Goal: Transaction & Acquisition: Purchase product/service

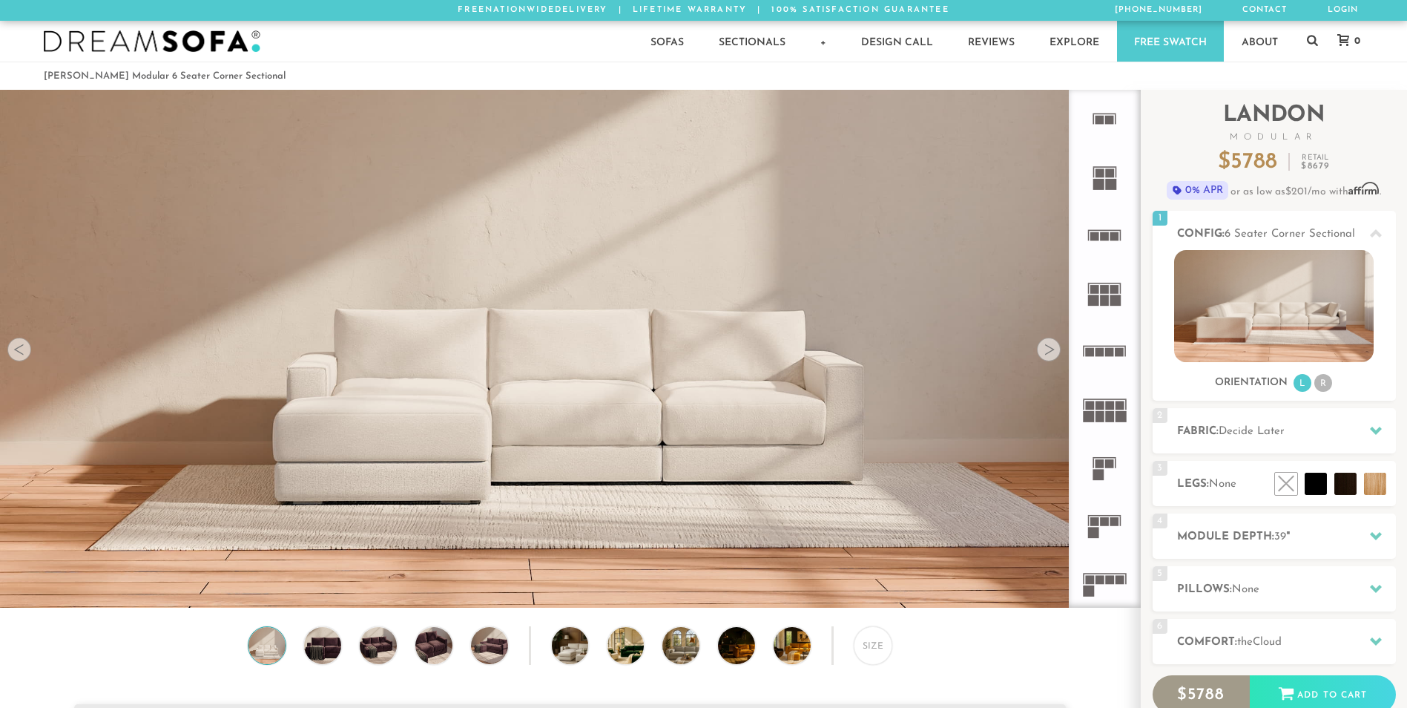
scroll to position [17348, 1396]
click at [1102, 581] on rect at bounding box center [1099, 580] width 9 height 9
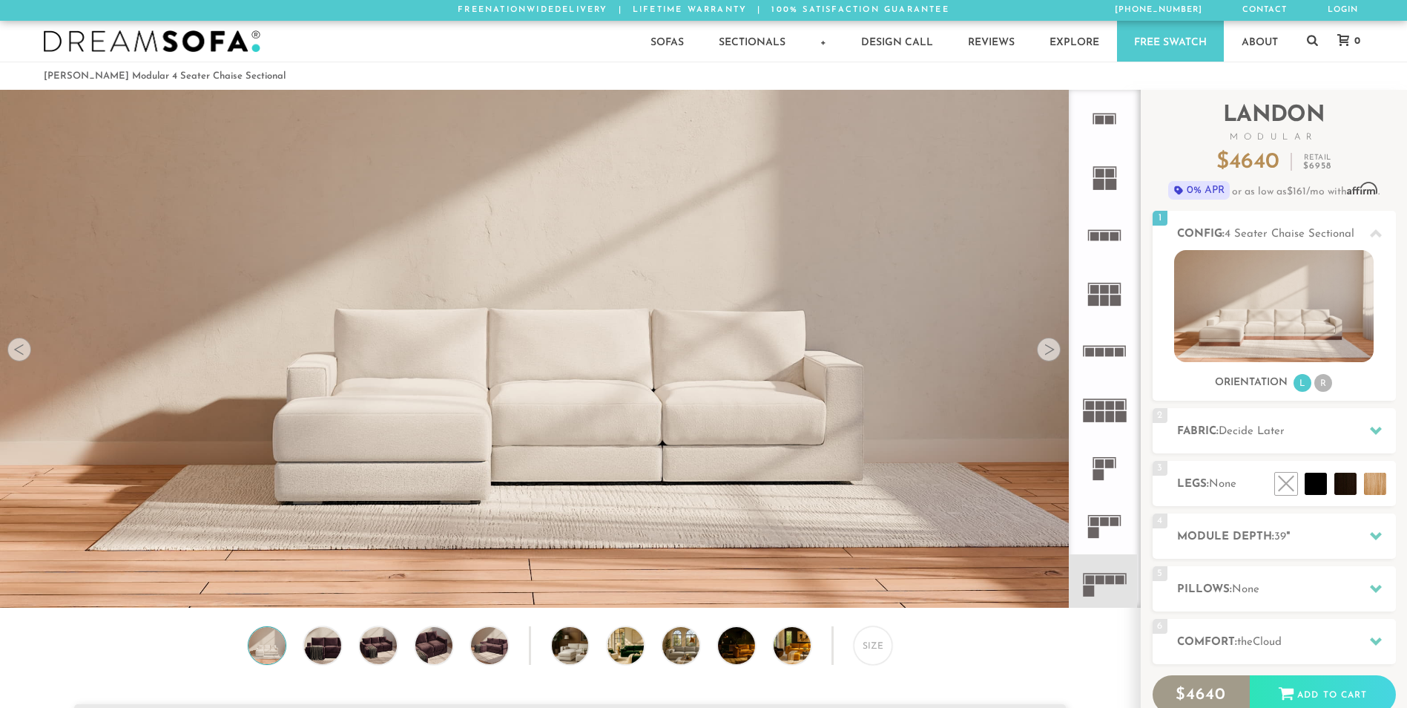
click at [1051, 355] on div at bounding box center [1049, 349] width 24 height 24
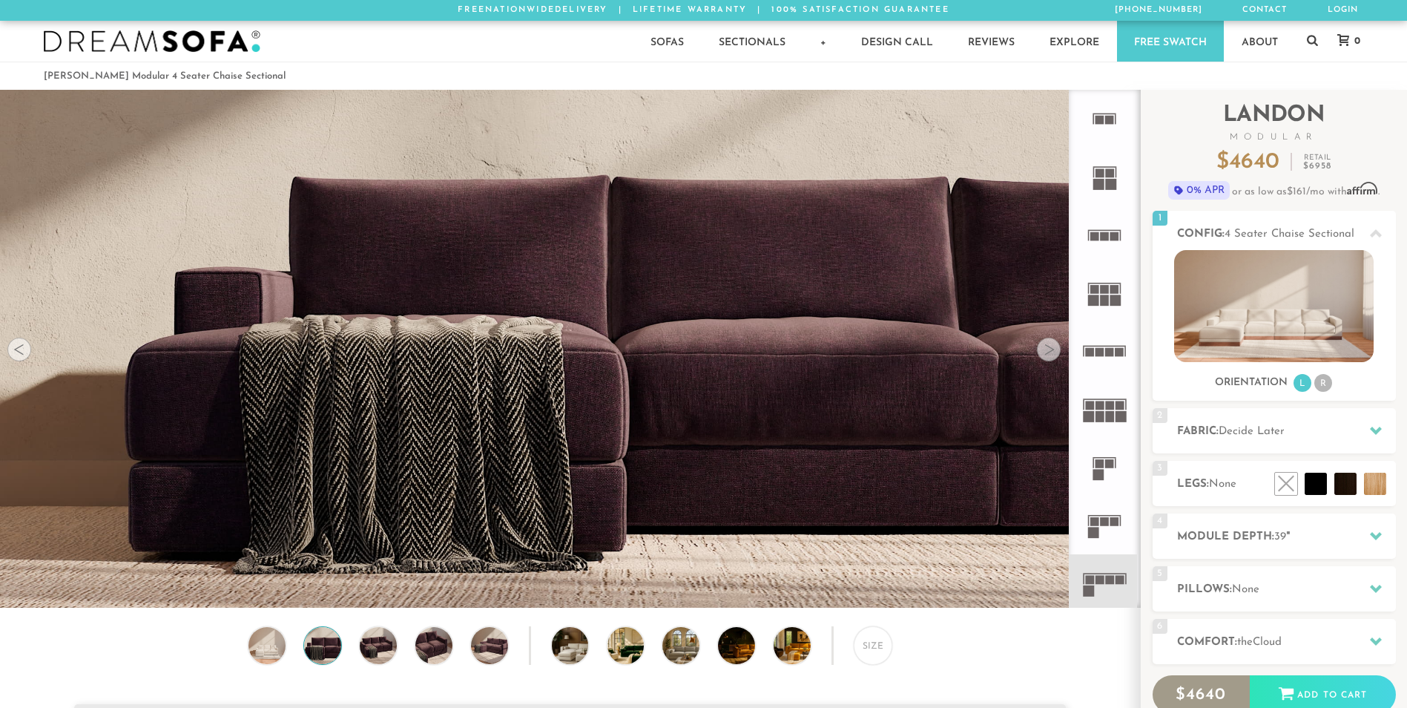
click at [1050, 354] on div at bounding box center [1049, 349] width 24 height 24
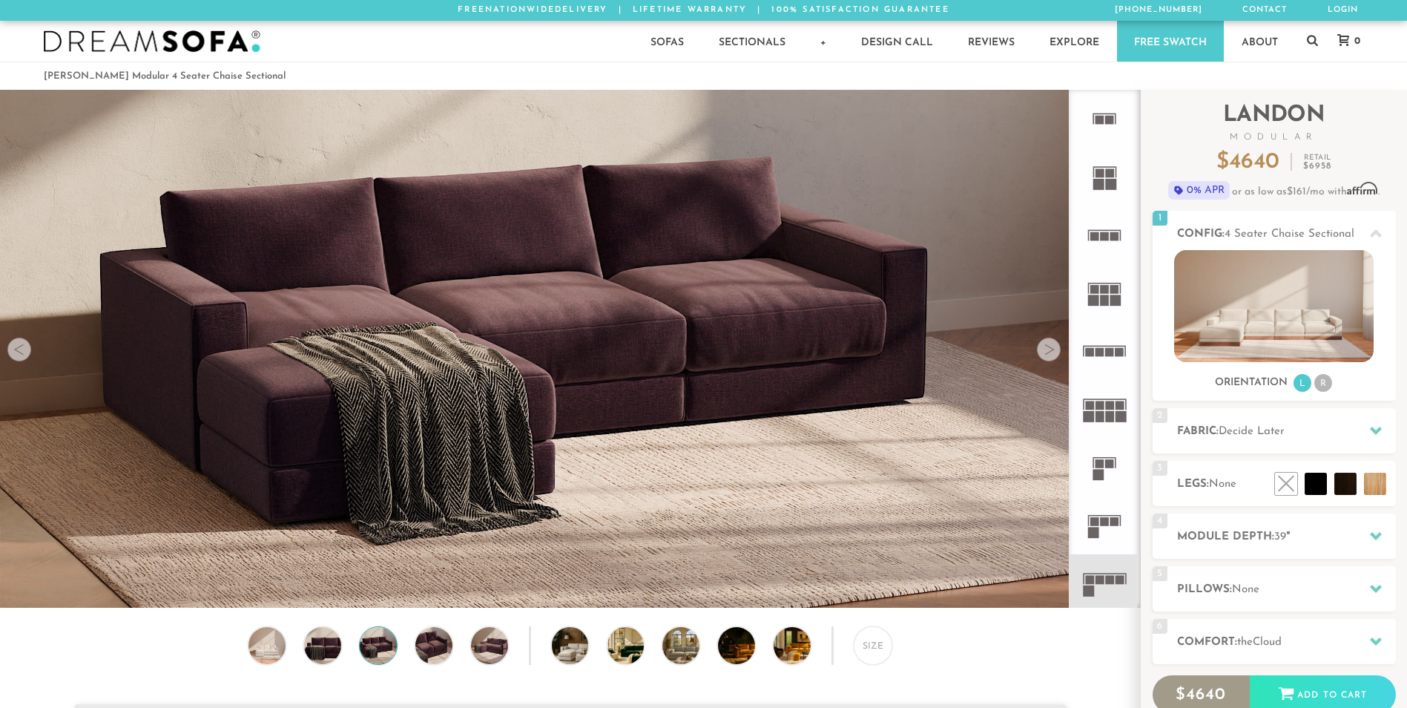
click at [1050, 354] on div at bounding box center [1049, 349] width 24 height 24
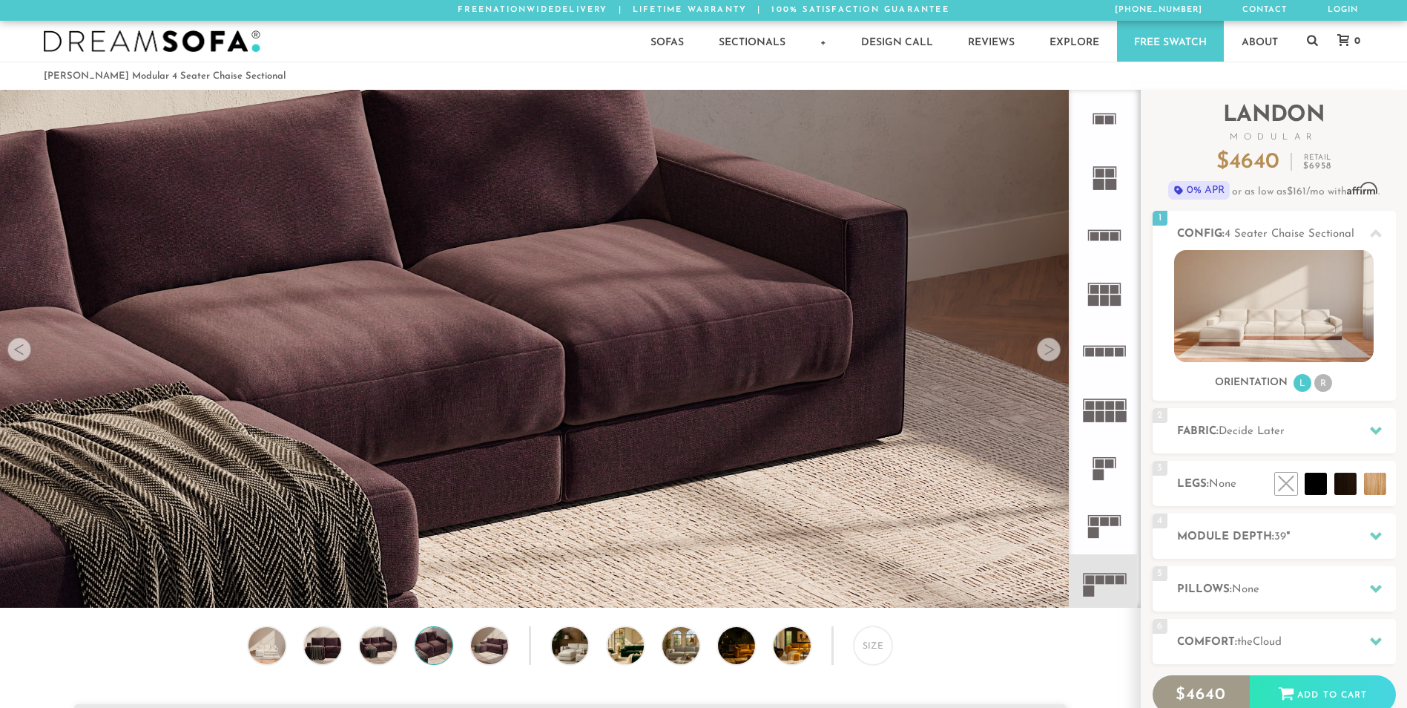
click at [1050, 354] on div at bounding box center [1049, 349] width 24 height 24
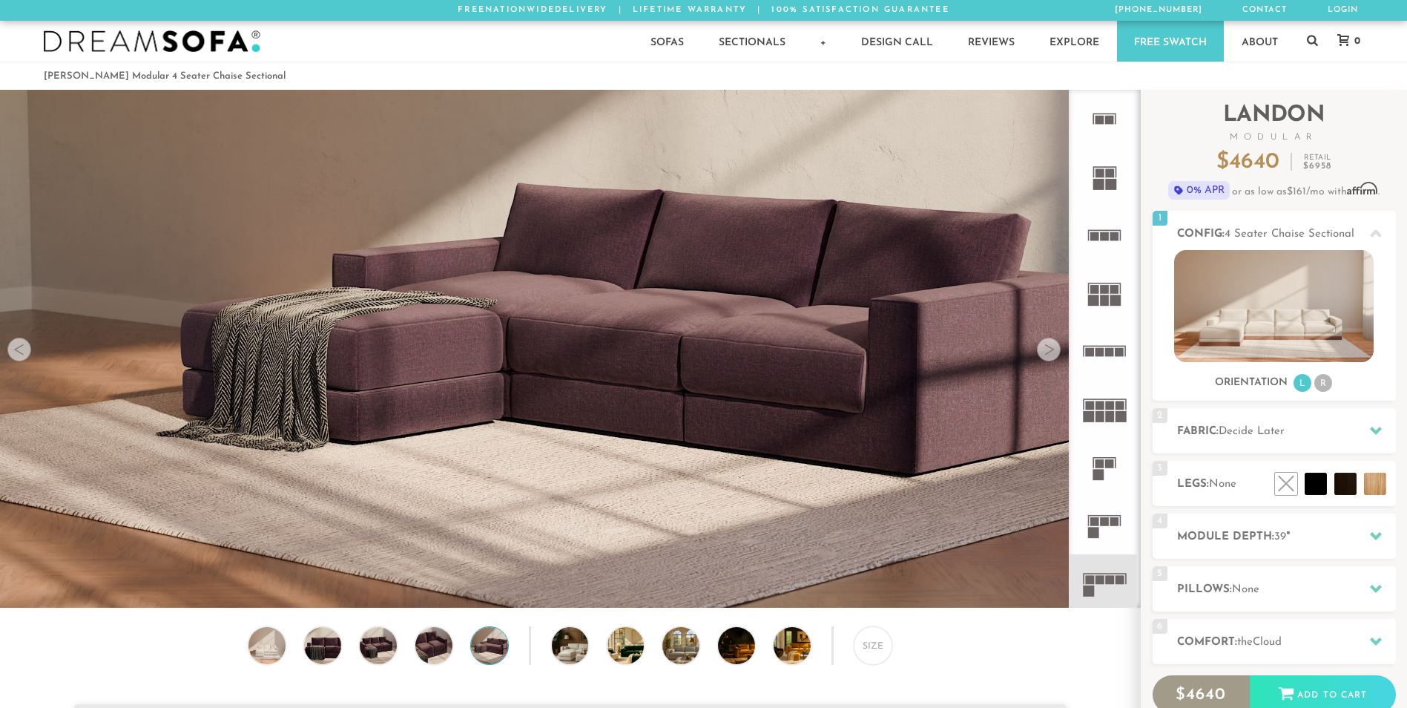
click at [1050, 354] on div at bounding box center [1049, 349] width 24 height 24
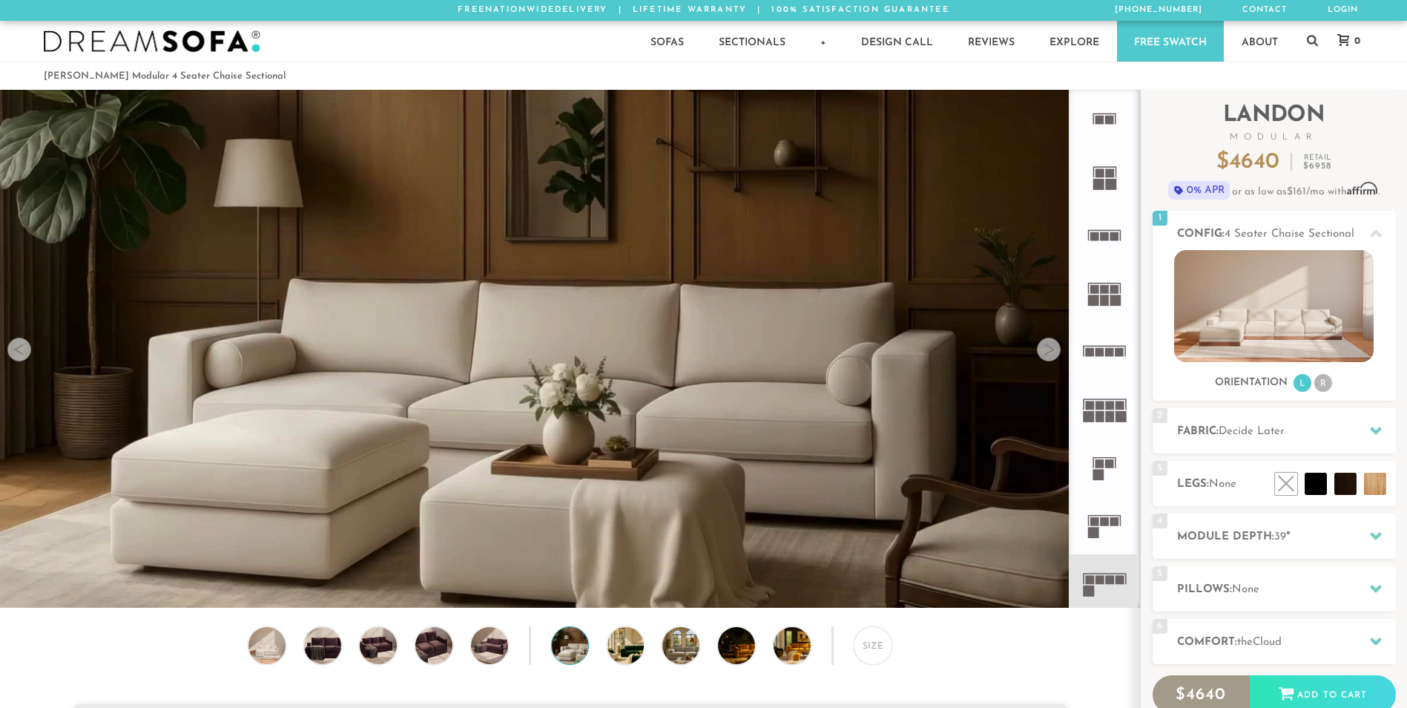
click at [1050, 354] on div at bounding box center [1049, 349] width 24 height 24
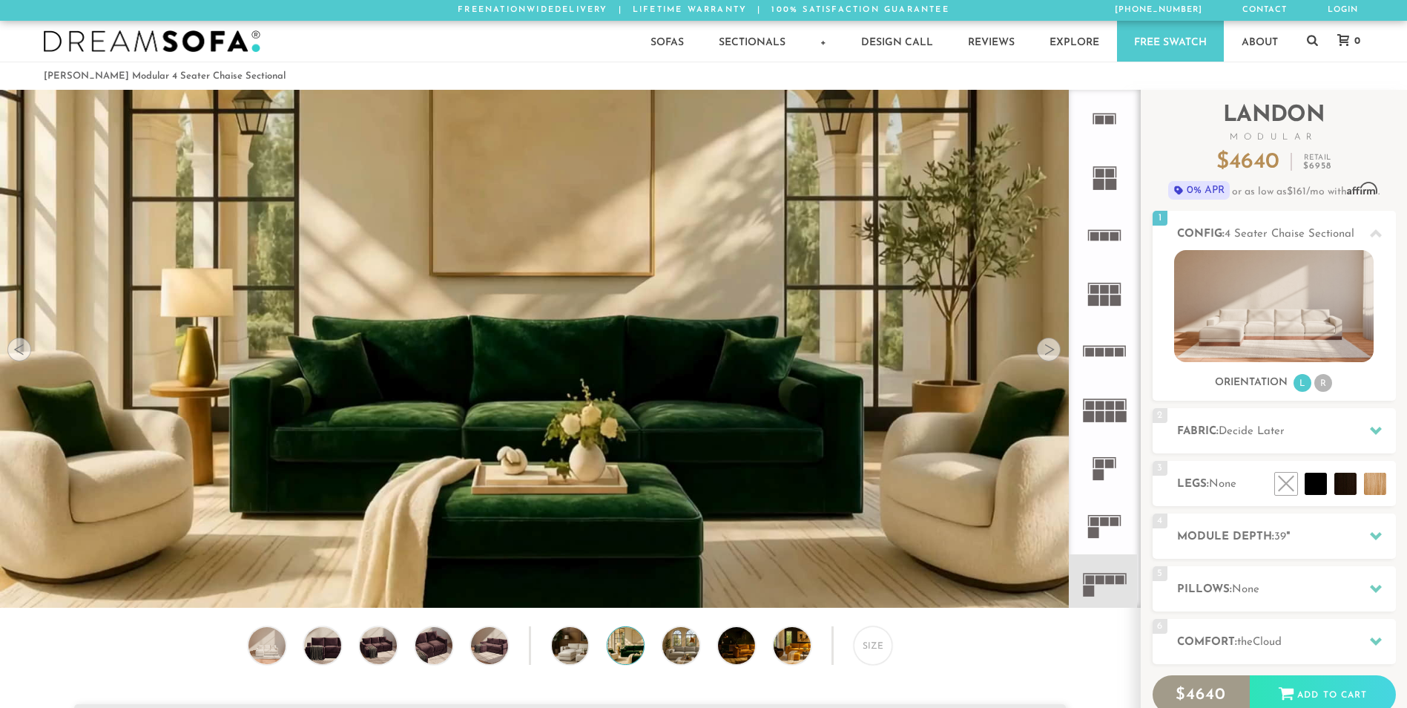
click at [1050, 354] on div at bounding box center [1049, 349] width 24 height 24
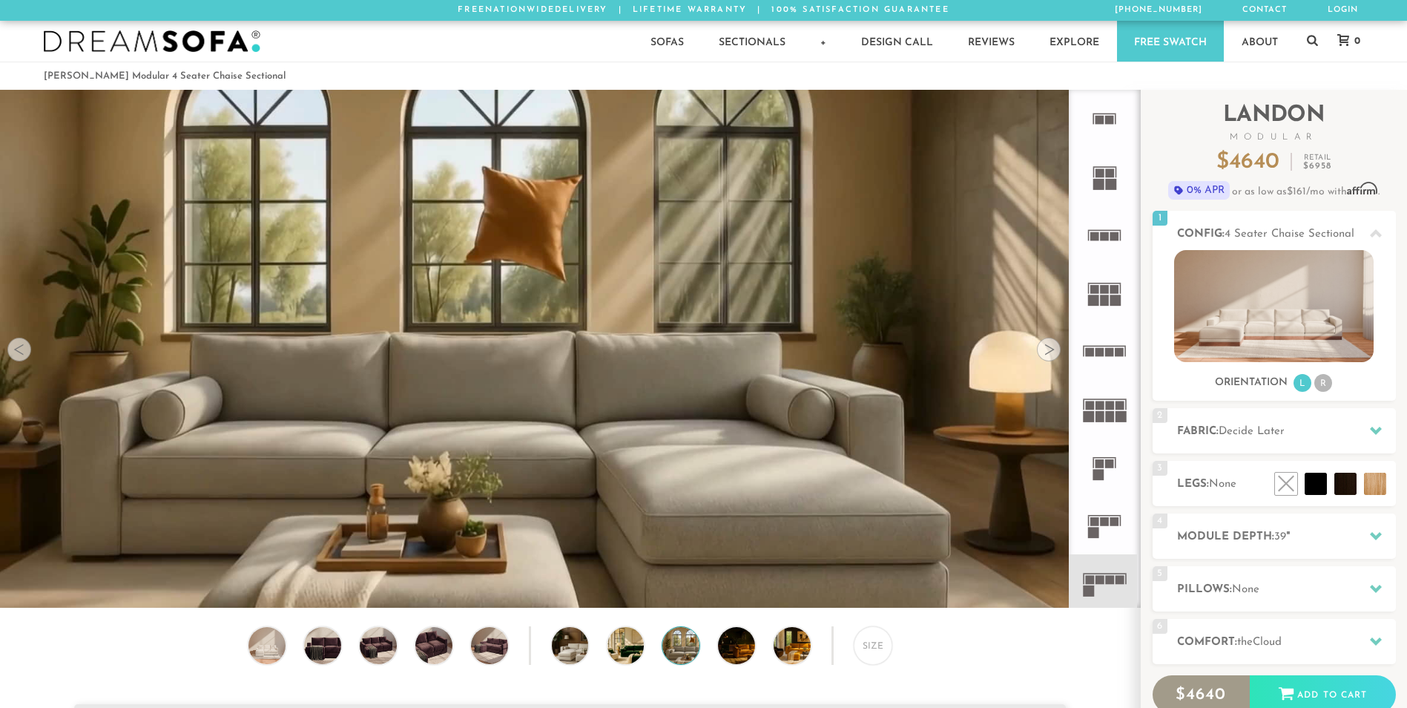
click at [1050, 354] on div at bounding box center [1049, 349] width 24 height 24
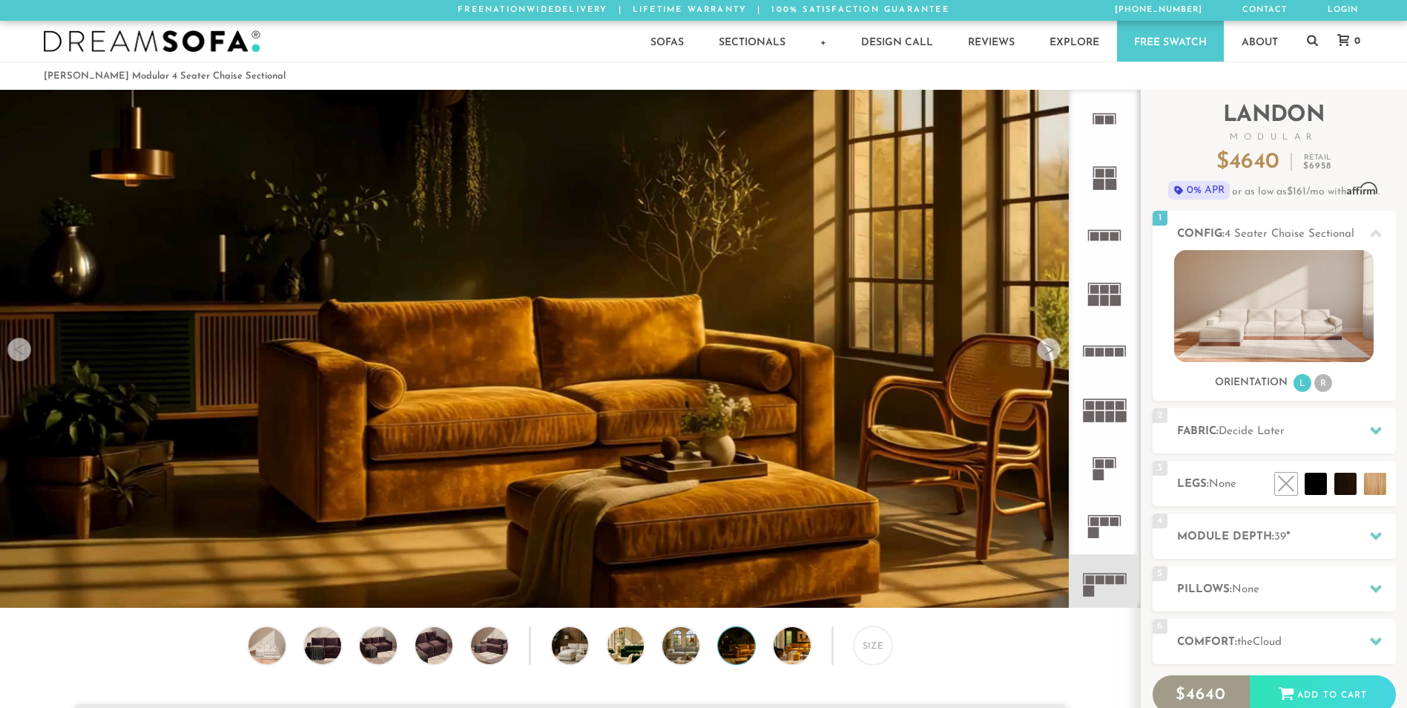
click at [1050, 354] on div at bounding box center [1049, 349] width 24 height 24
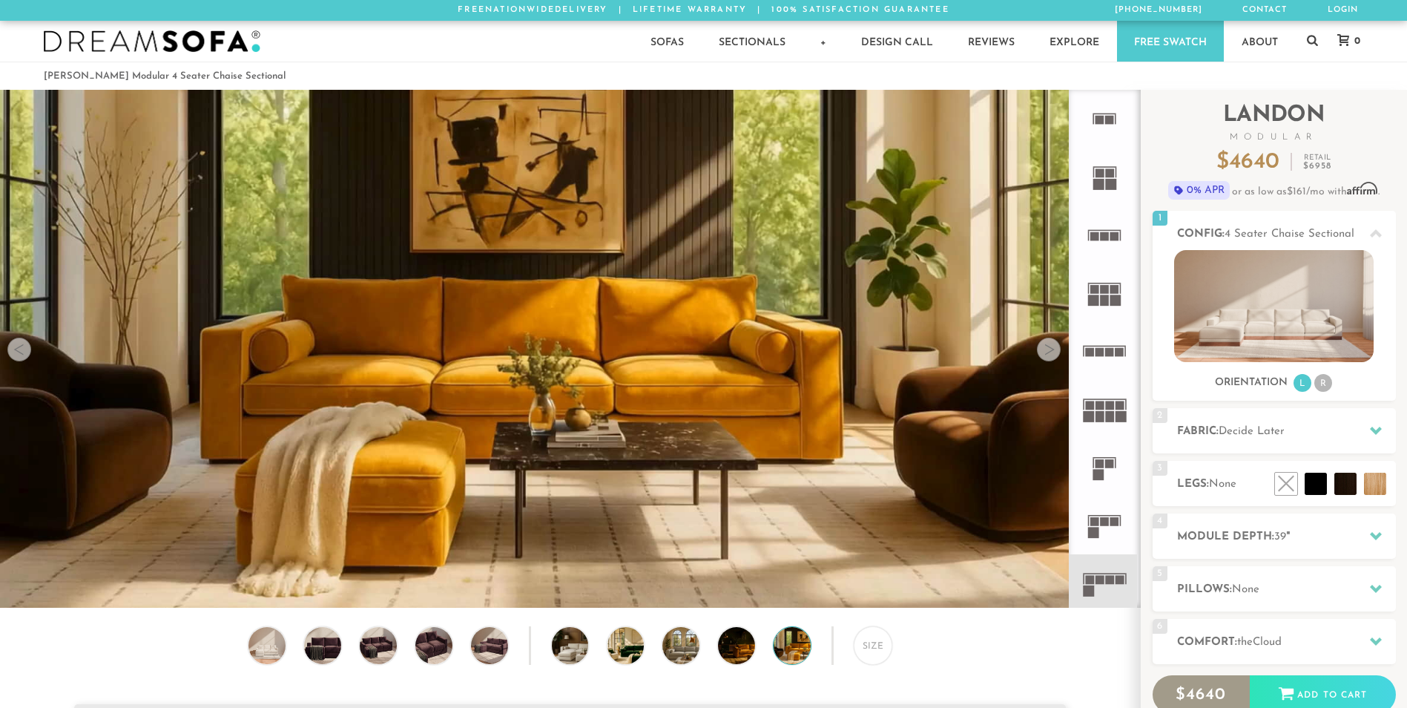
click at [1050, 354] on div at bounding box center [1049, 349] width 24 height 24
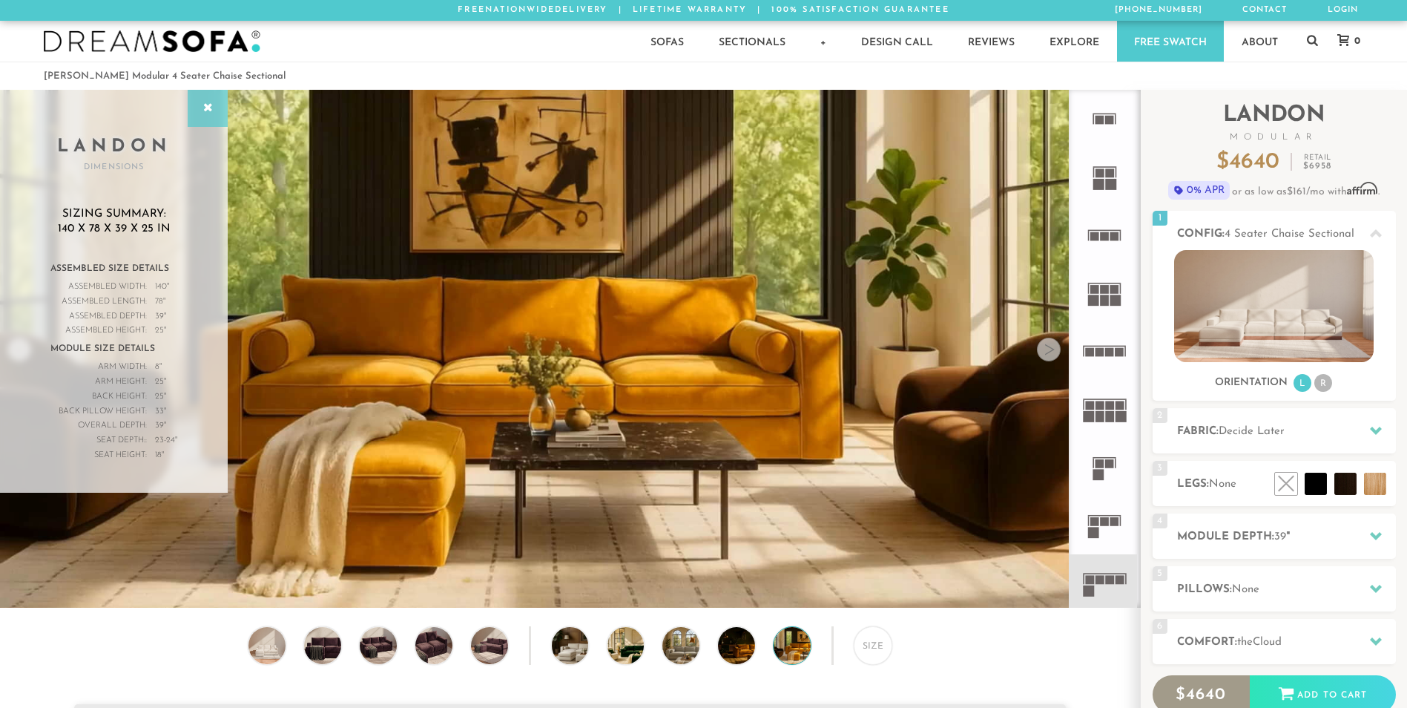
click at [194, 106] on div at bounding box center [208, 108] width 40 height 37
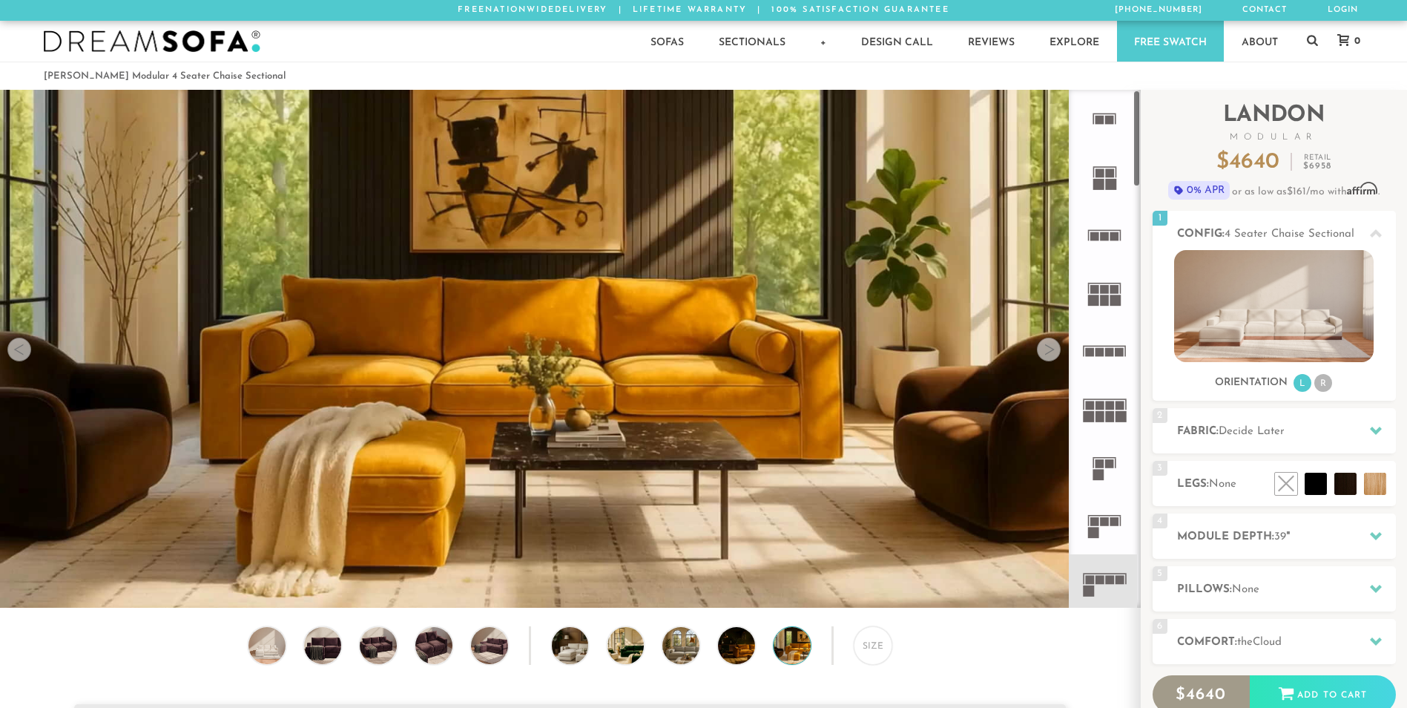
click at [1107, 237] on rect at bounding box center [1105, 235] width 9 height 9
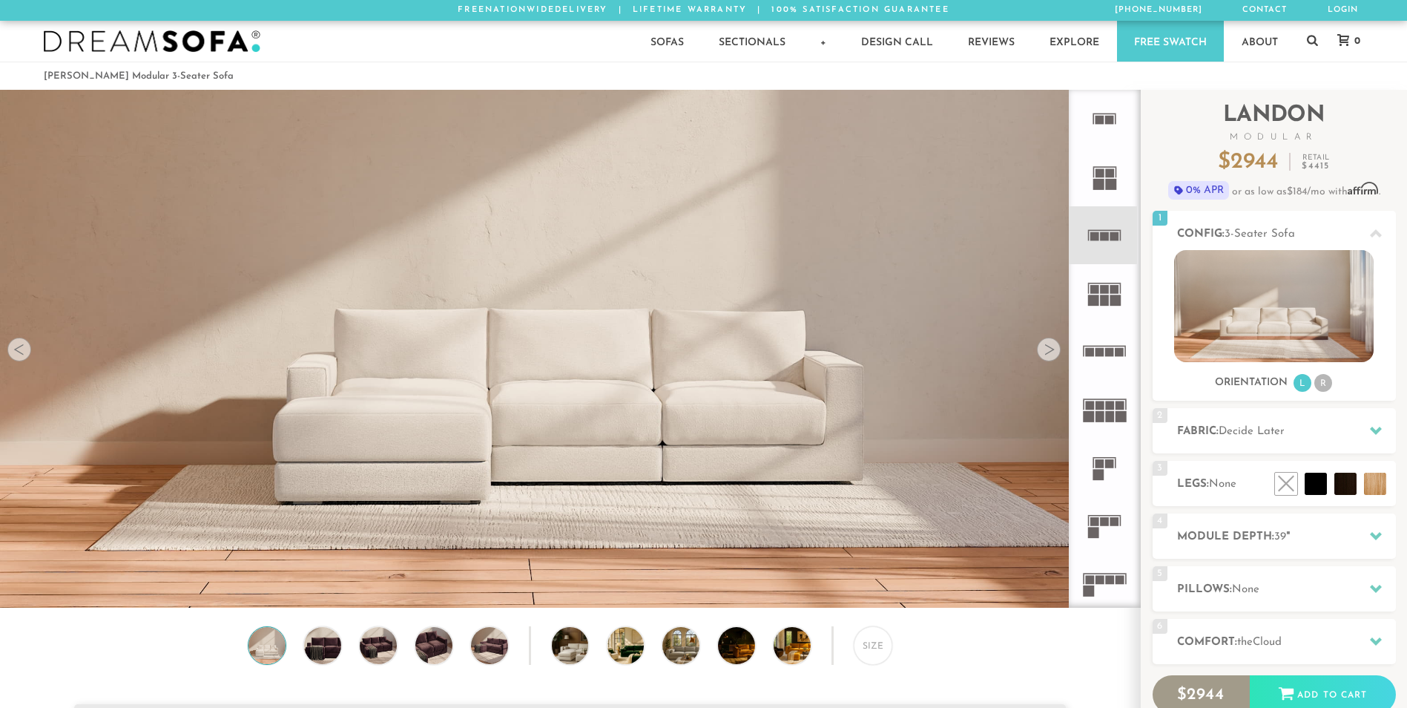
click at [1104, 287] on rect at bounding box center [1105, 289] width 9 height 9
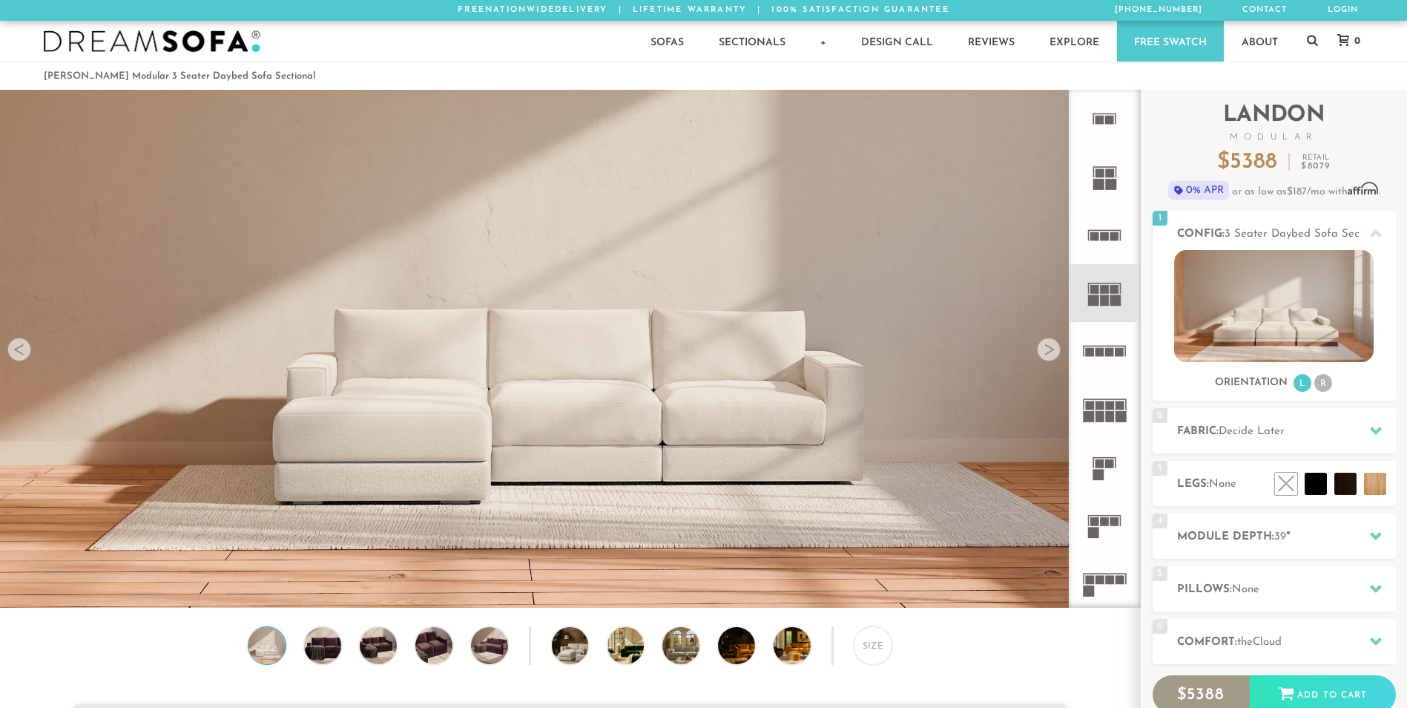
click at [1107, 349] on rect at bounding box center [1109, 352] width 9 height 9
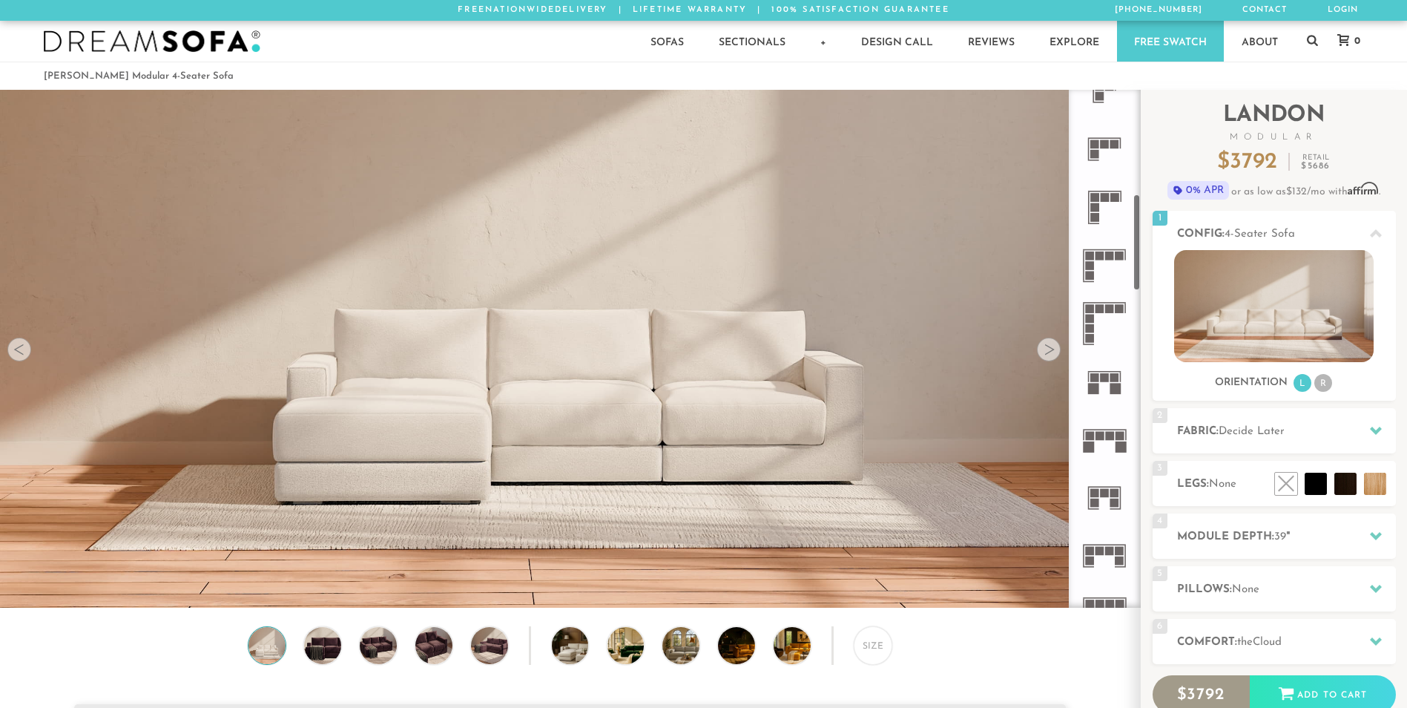
scroll to position [562, 0]
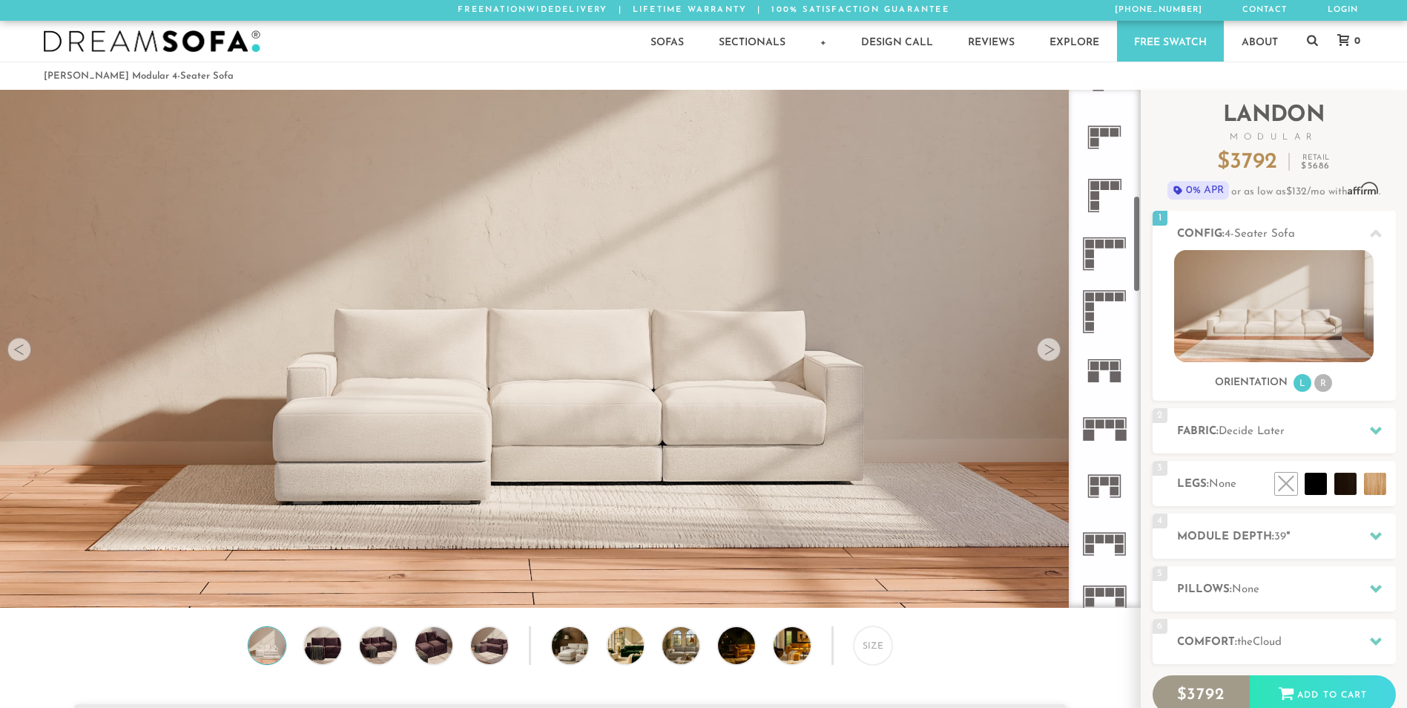
click at [1099, 429] on icon at bounding box center [1104, 427] width 58 height 58
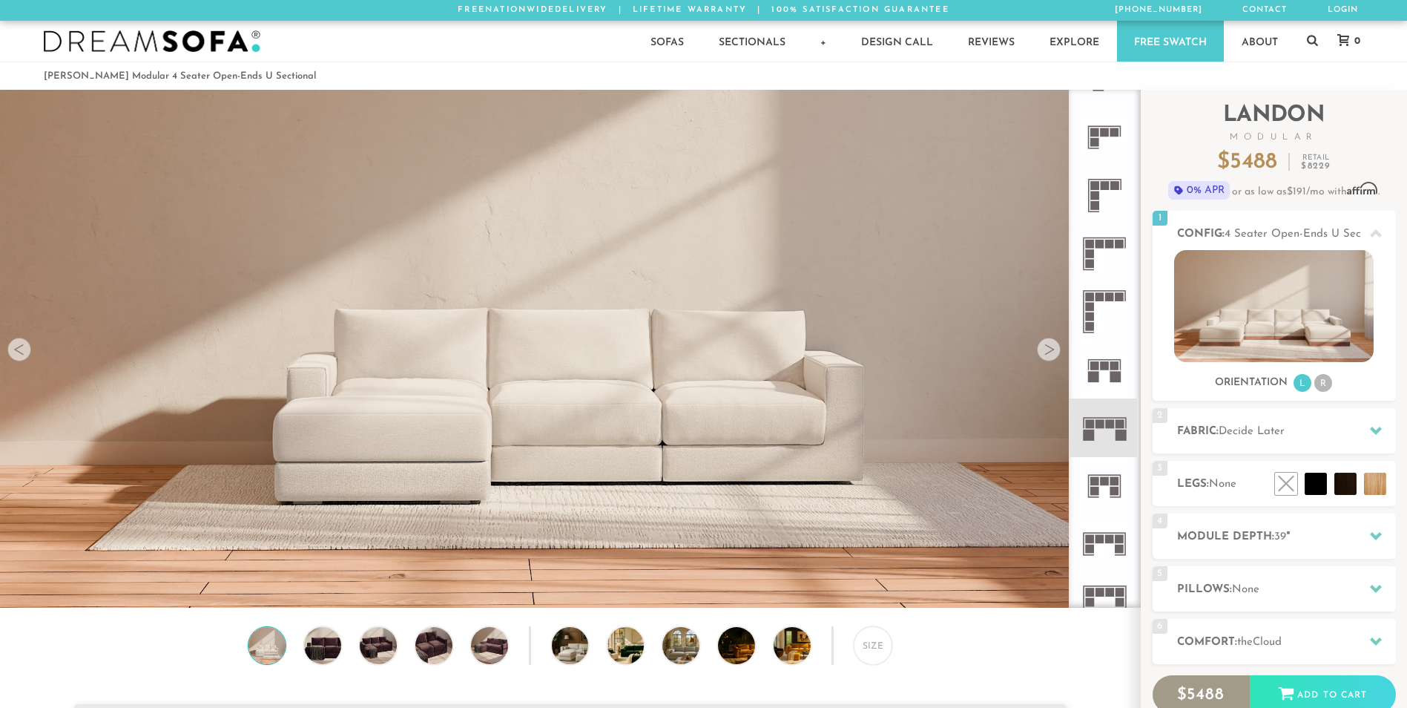
click at [1110, 251] on icon at bounding box center [1104, 254] width 58 height 58
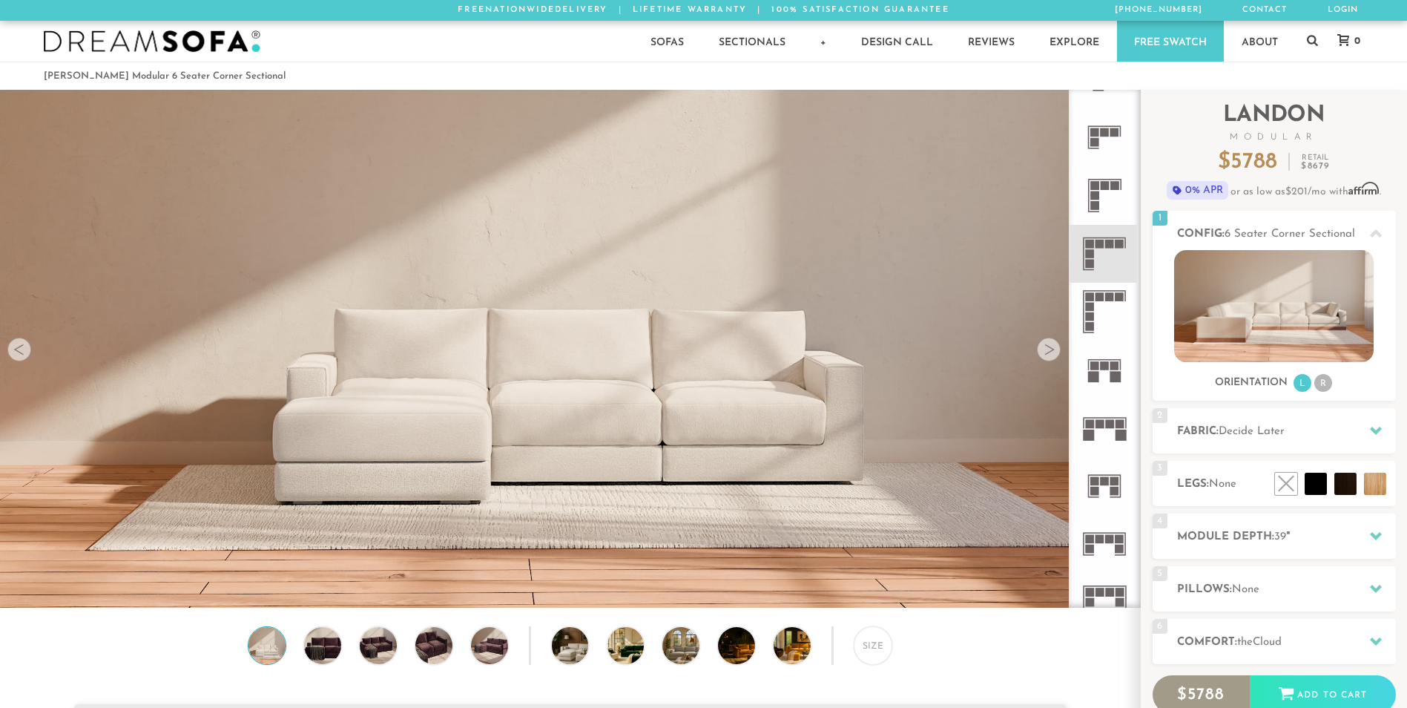
click at [1107, 177] on icon at bounding box center [1104, 195] width 58 height 58
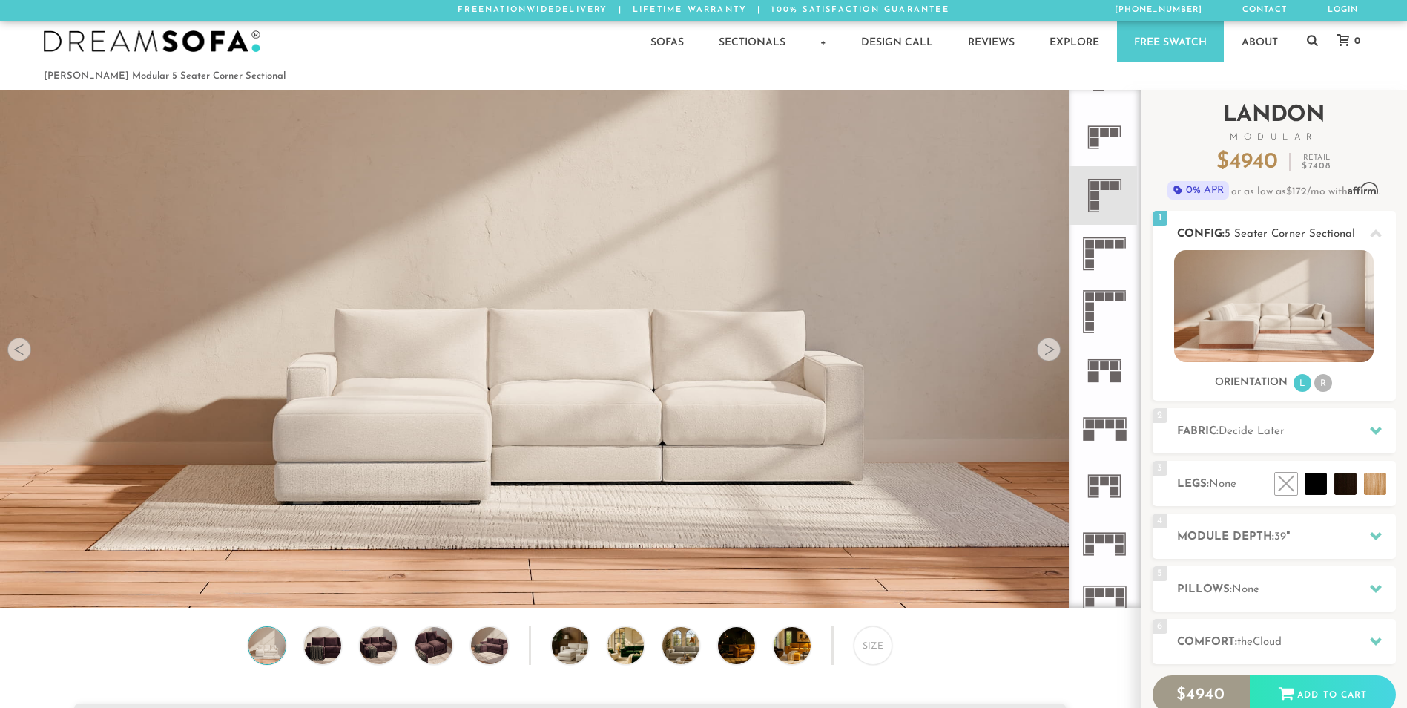
click at [1325, 383] on li "R" at bounding box center [1323, 383] width 18 height 18
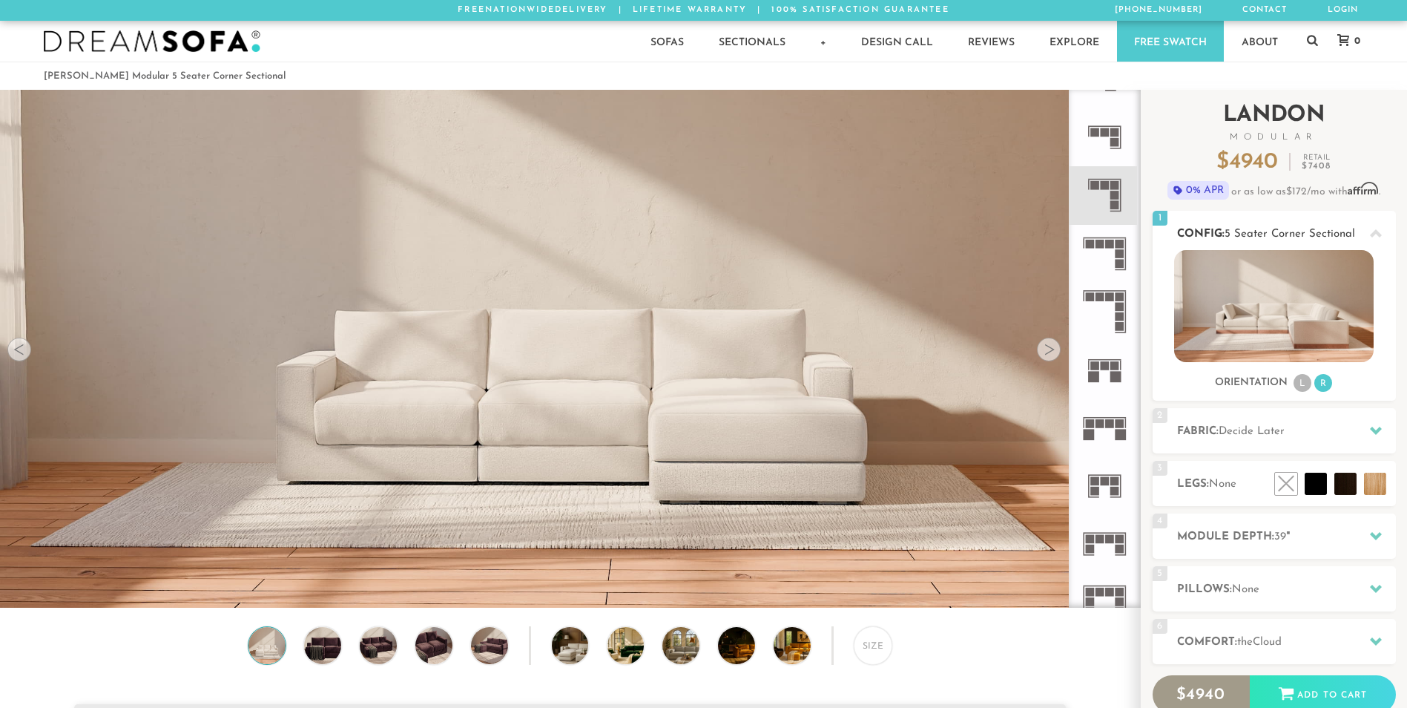
click at [1299, 384] on li "L" at bounding box center [1303, 383] width 18 height 18
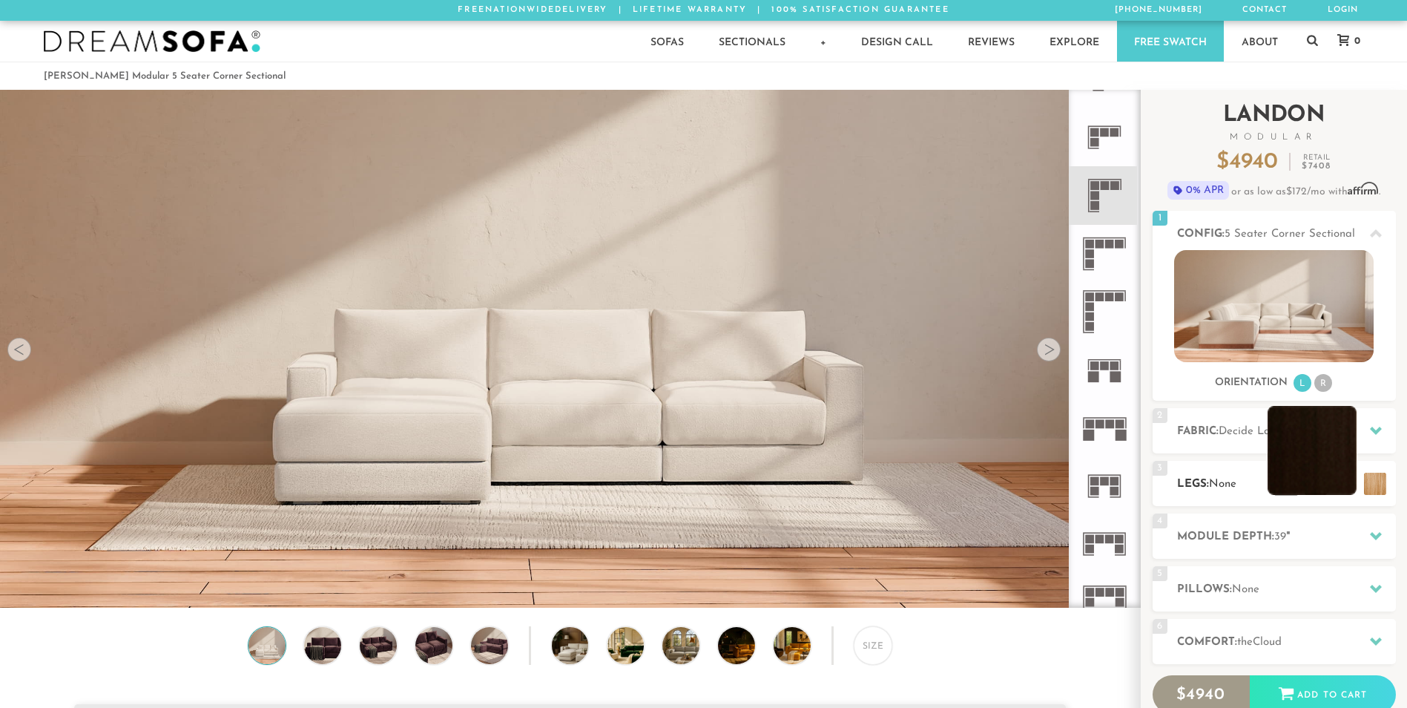
click at [1344, 489] on li at bounding box center [1312, 450] width 89 height 89
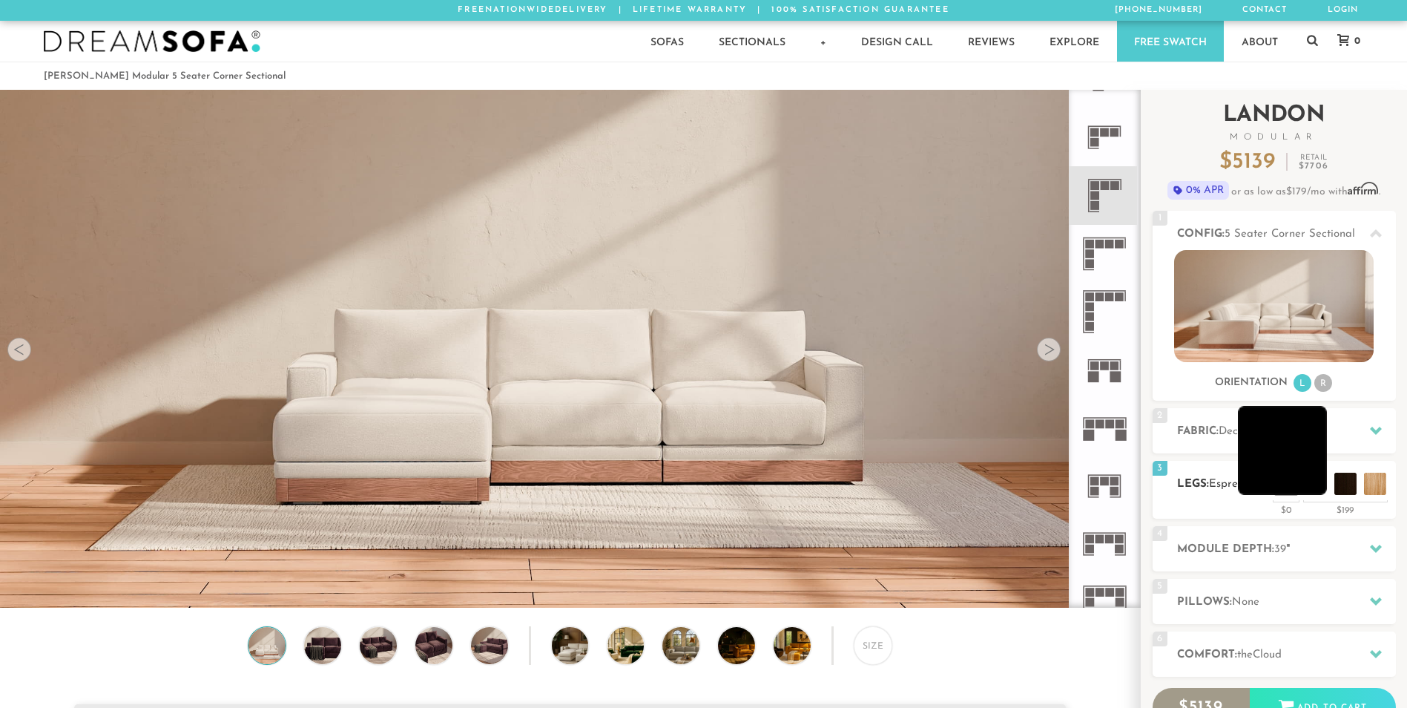
click at [1319, 482] on li at bounding box center [1282, 450] width 89 height 89
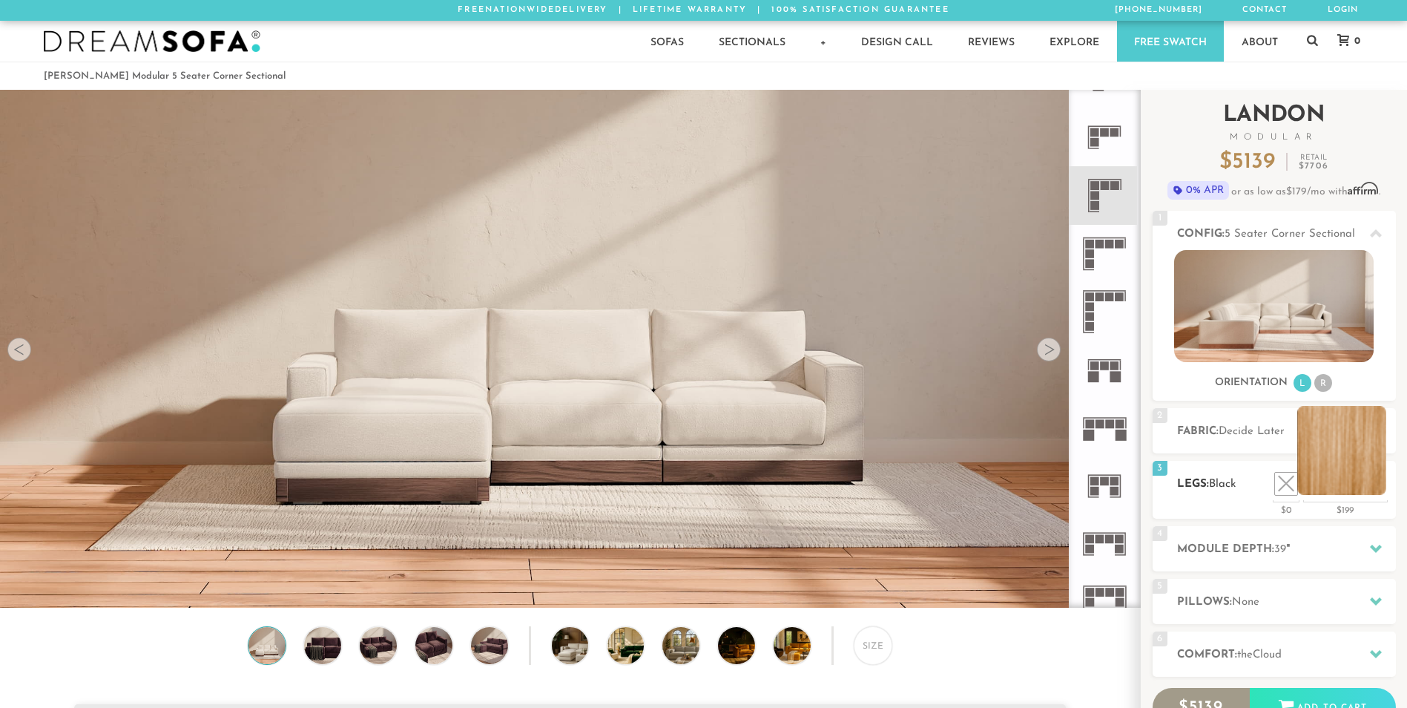
click at [1380, 481] on li at bounding box center [1341, 450] width 89 height 89
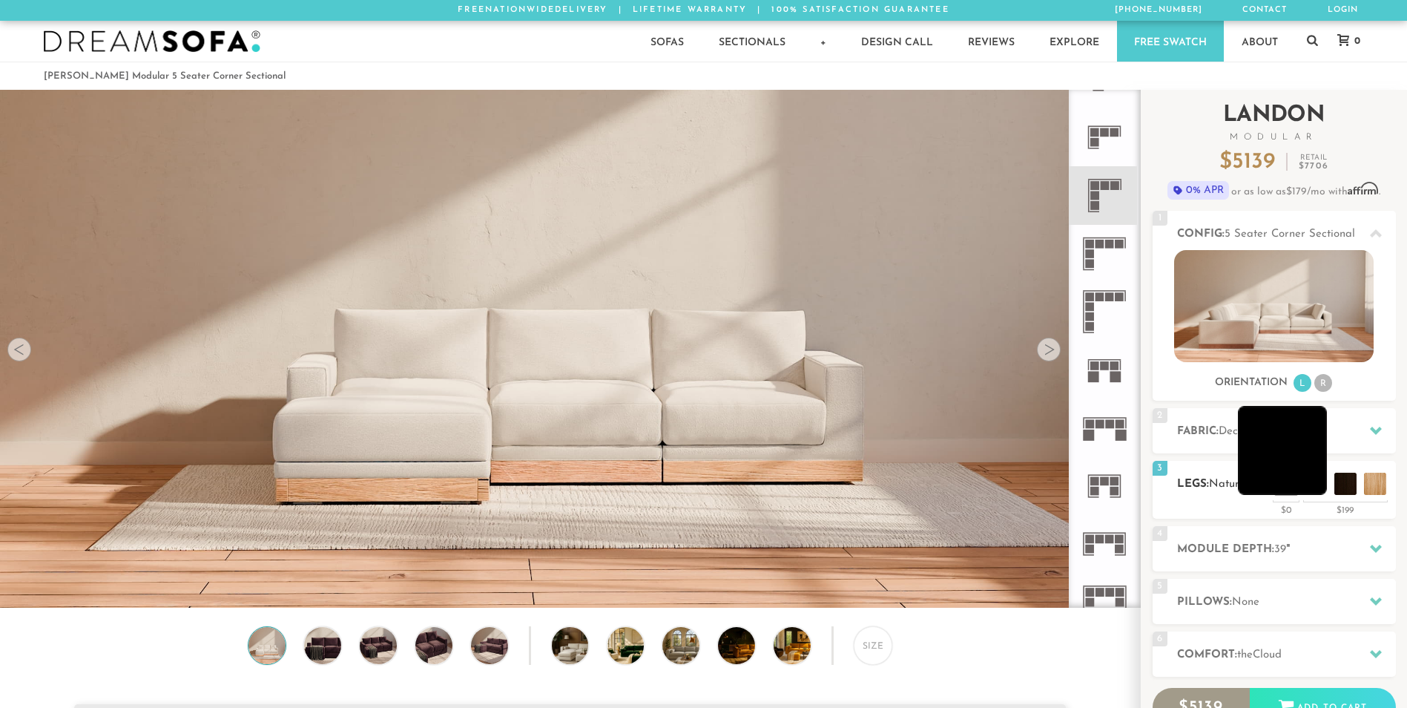
click at [1319, 485] on li at bounding box center [1282, 450] width 89 height 89
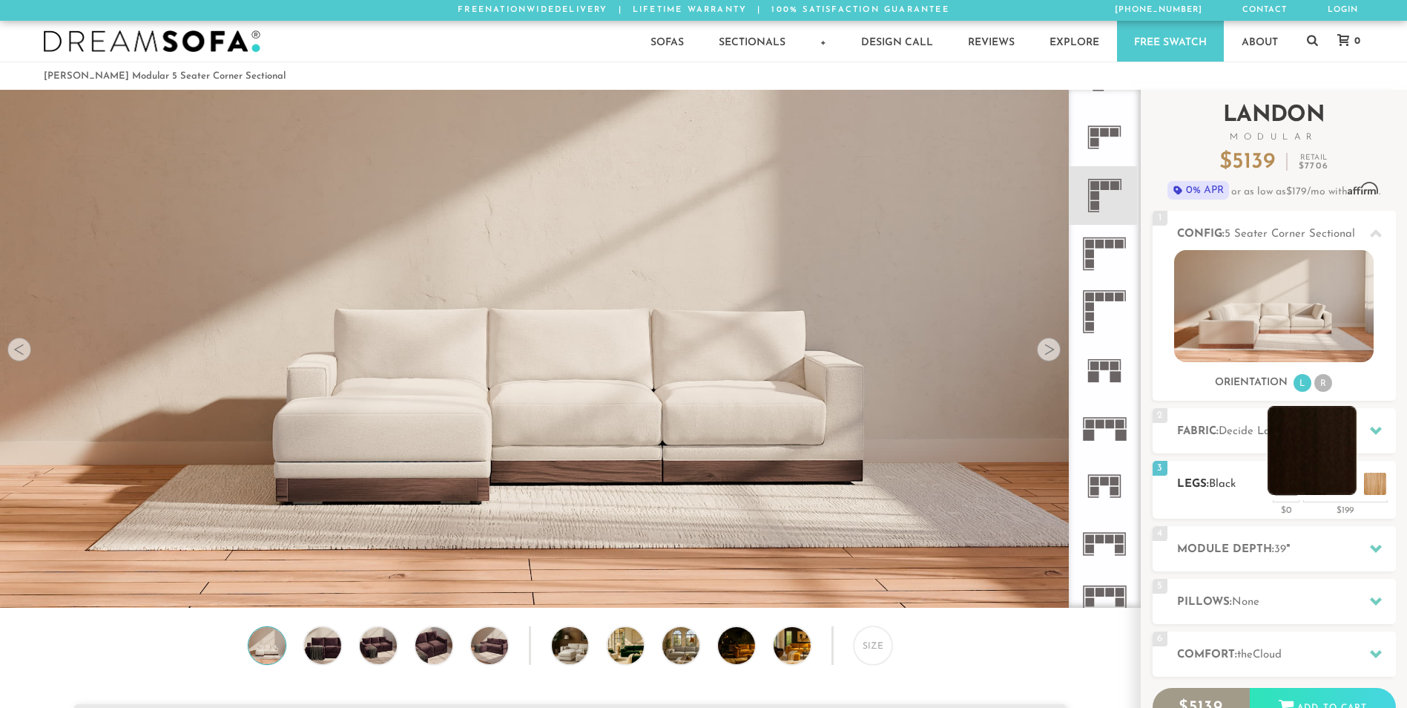
click at [1342, 482] on li at bounding box center [1312, 450] width 89 height 89
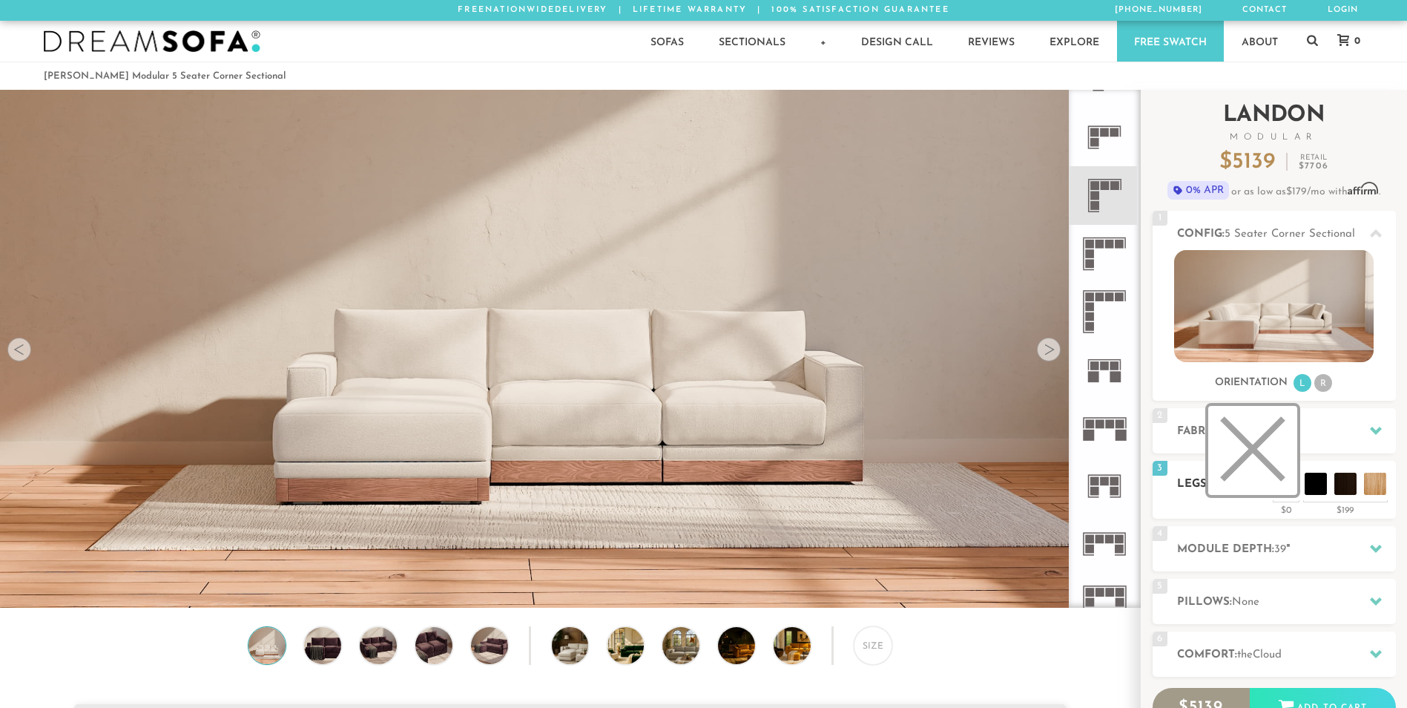
click at [1291, 484] on li at bounding box center [1252, 450] width 89 height 89
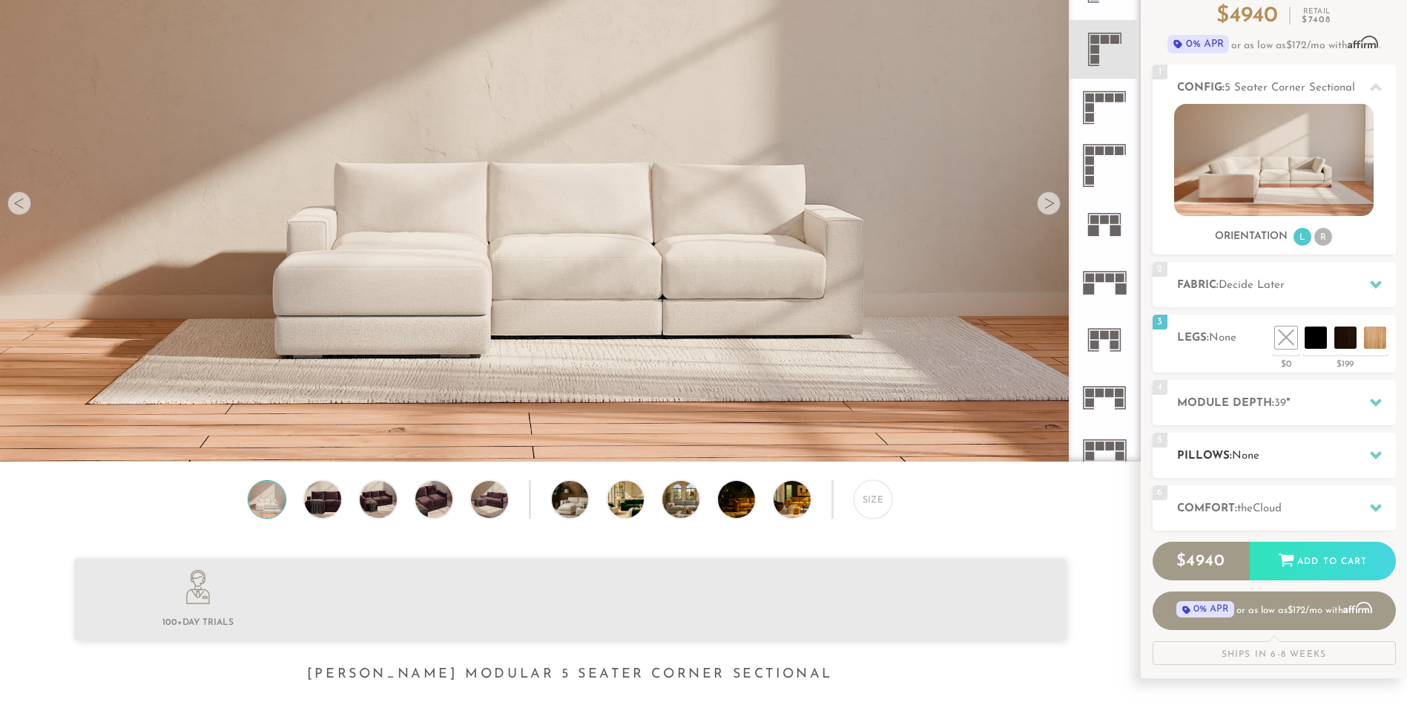
scroll to position [148, 0]
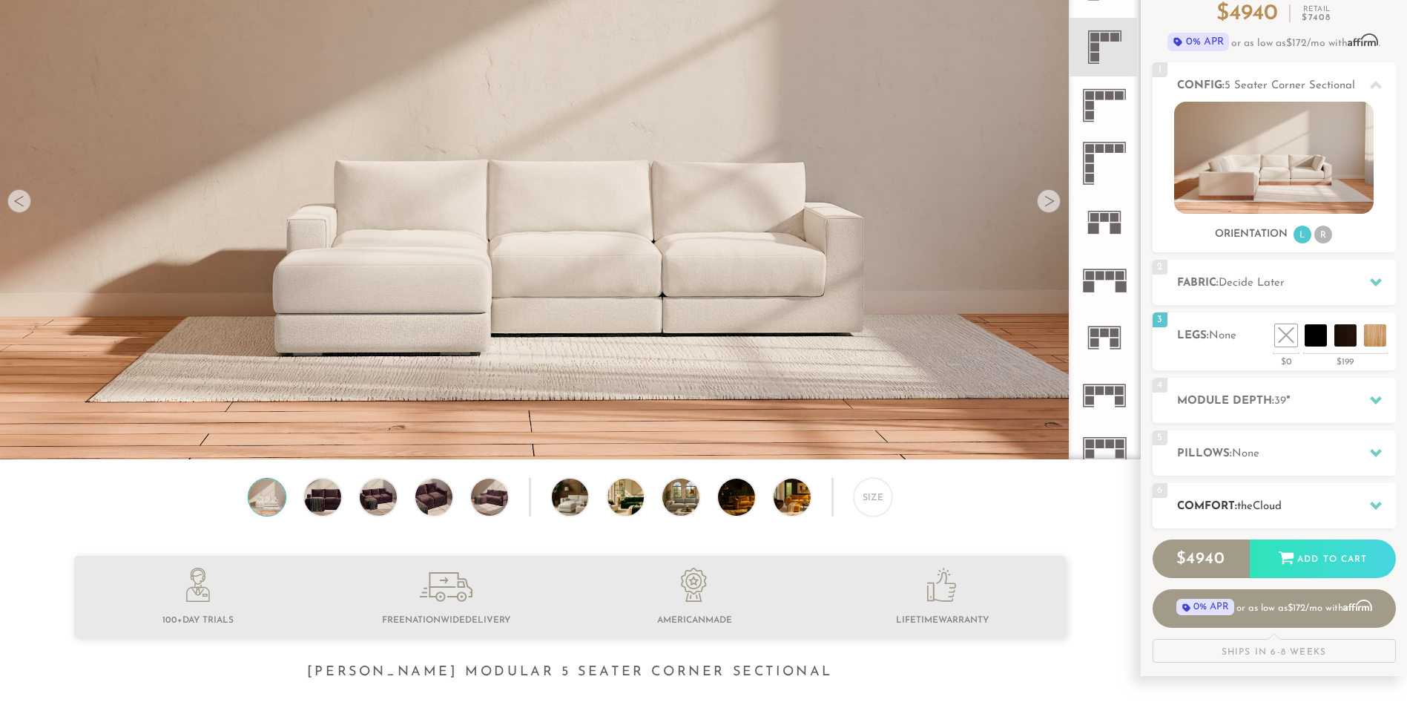
click at [1305, 499] on h2 "Comfort: the Cloud" at bounding box center [1286, 506] width 219 height 17
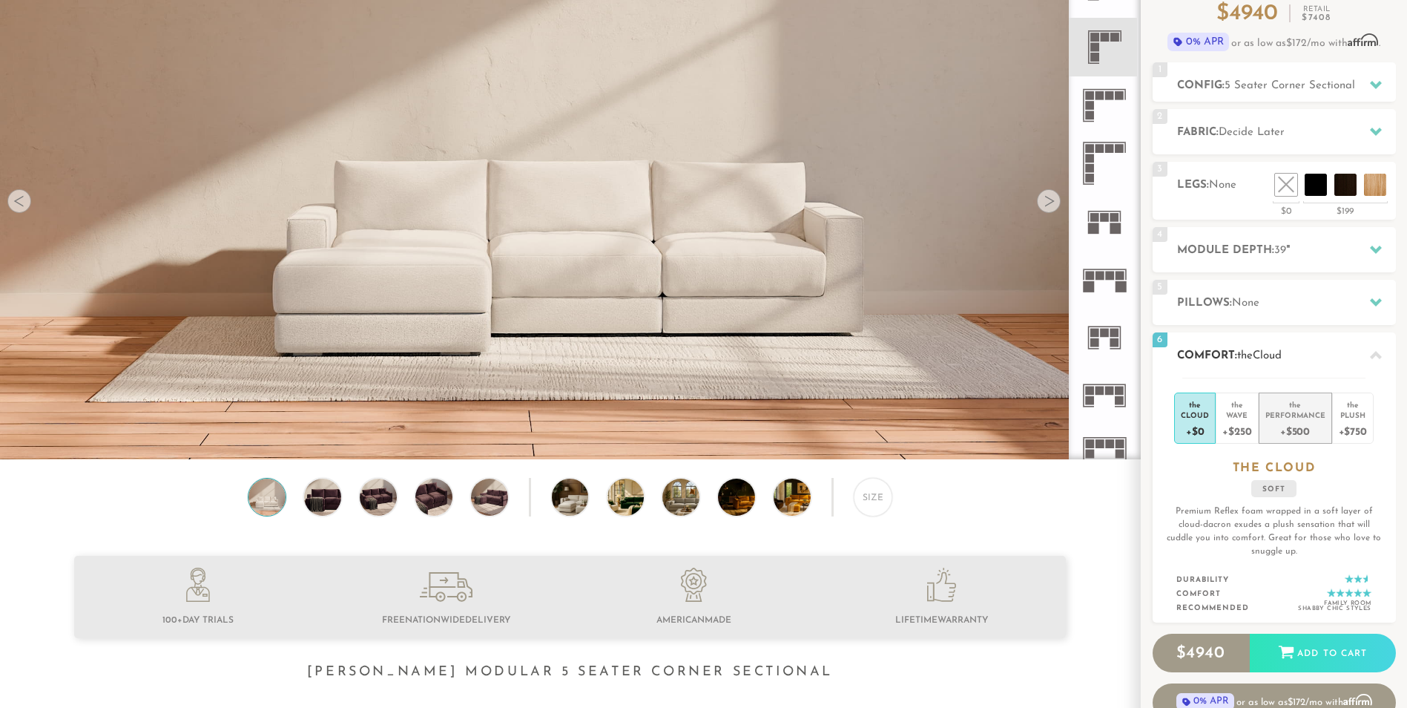
click at [1308, 418] on div "Performance" at bounding box center [1295, 414] width 60 height 10
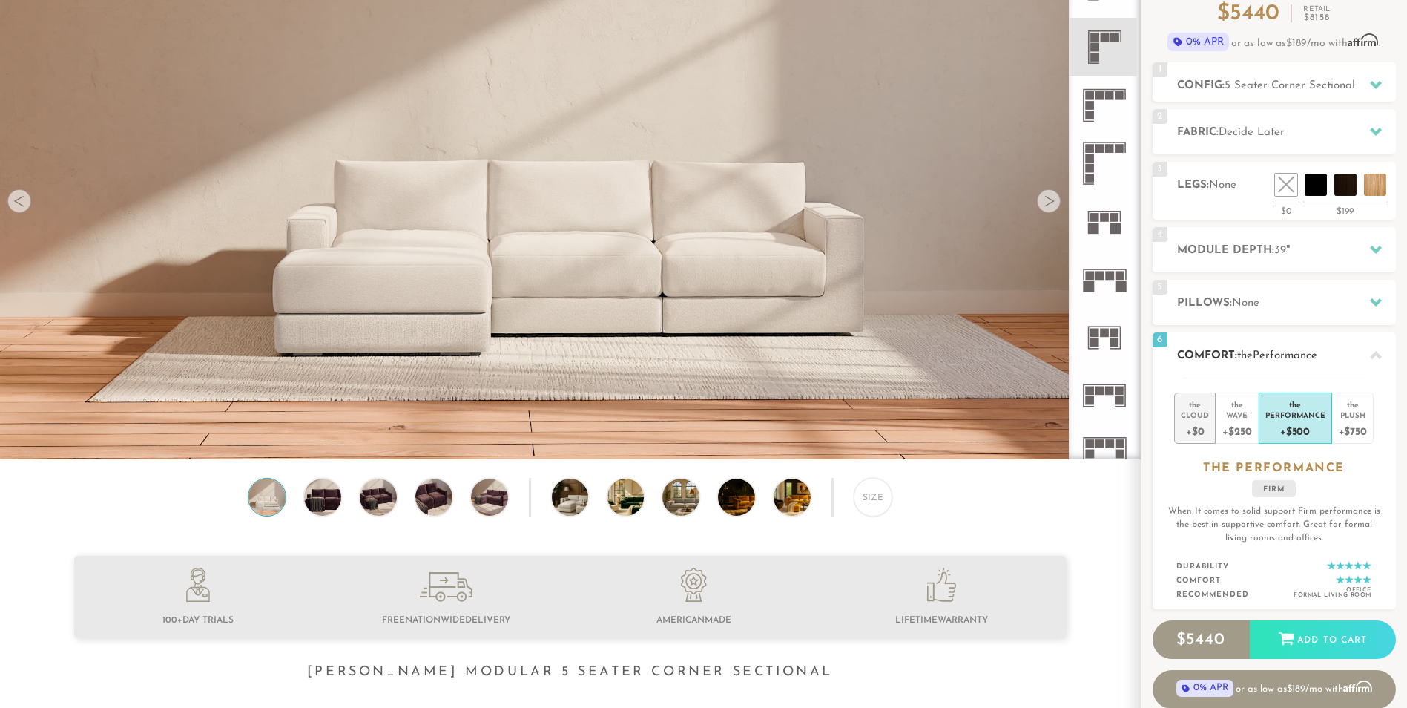
click at [1199, 421] on div "+$0" at bounding box center [1195, 431] width 28 height 22
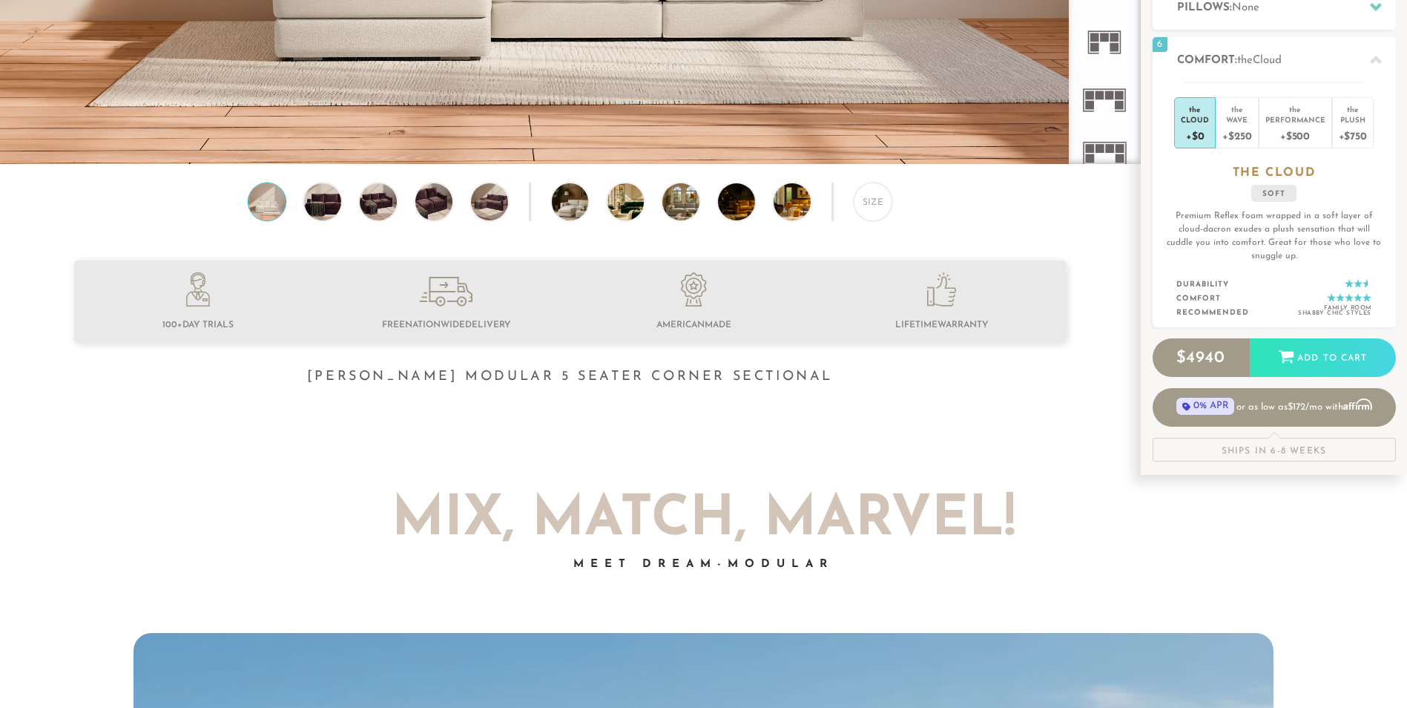
scroll to position [0, 0]
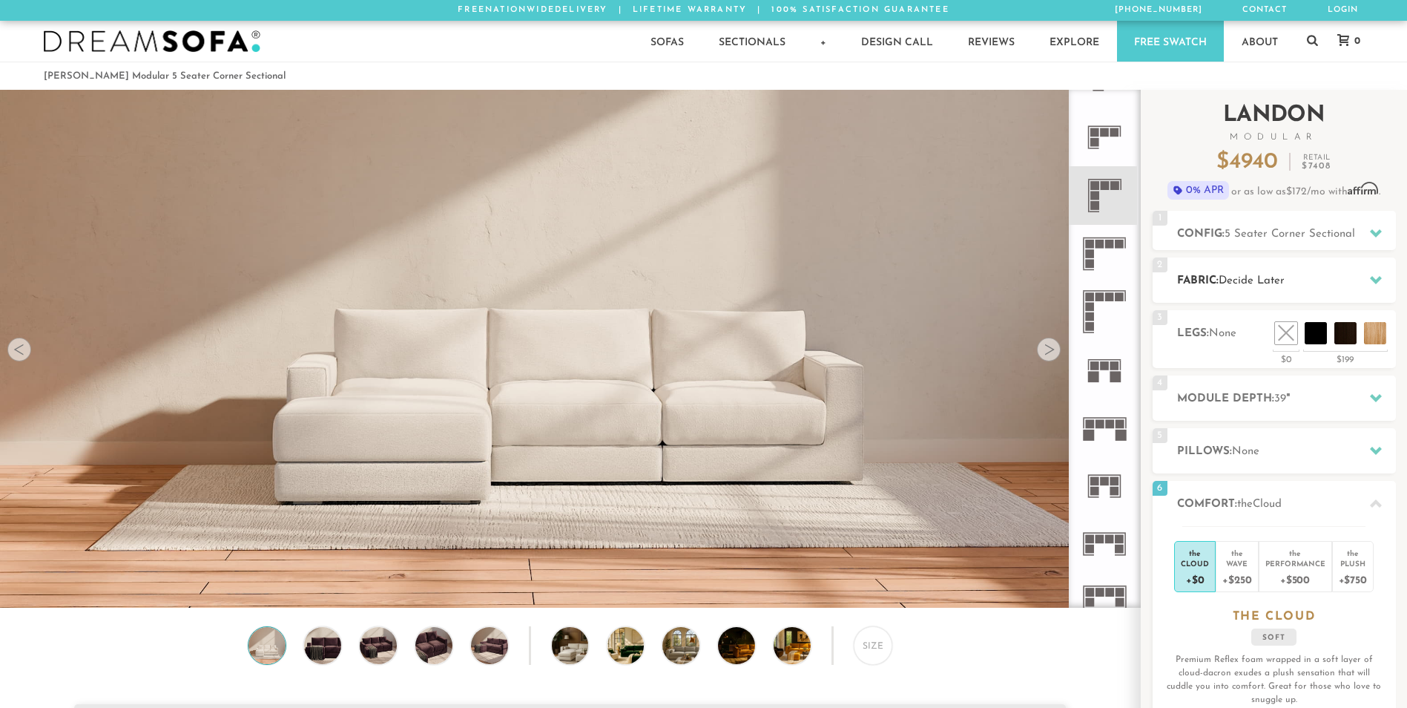
click at [1261, 279] on span "Decide Later" at bounding box center [1252, 280] width 66 height 11
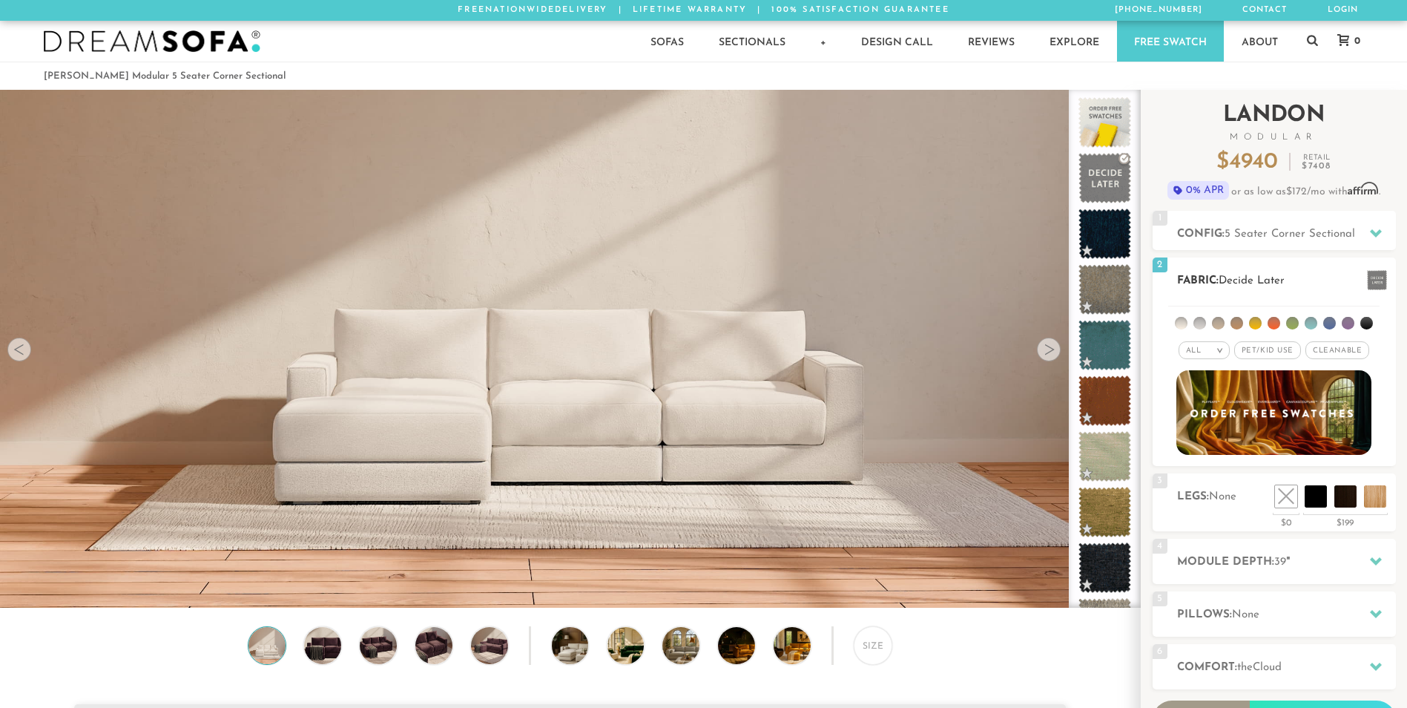
click at [1220, 323] on li at bounding box center [1218, 323] width 13 height 13
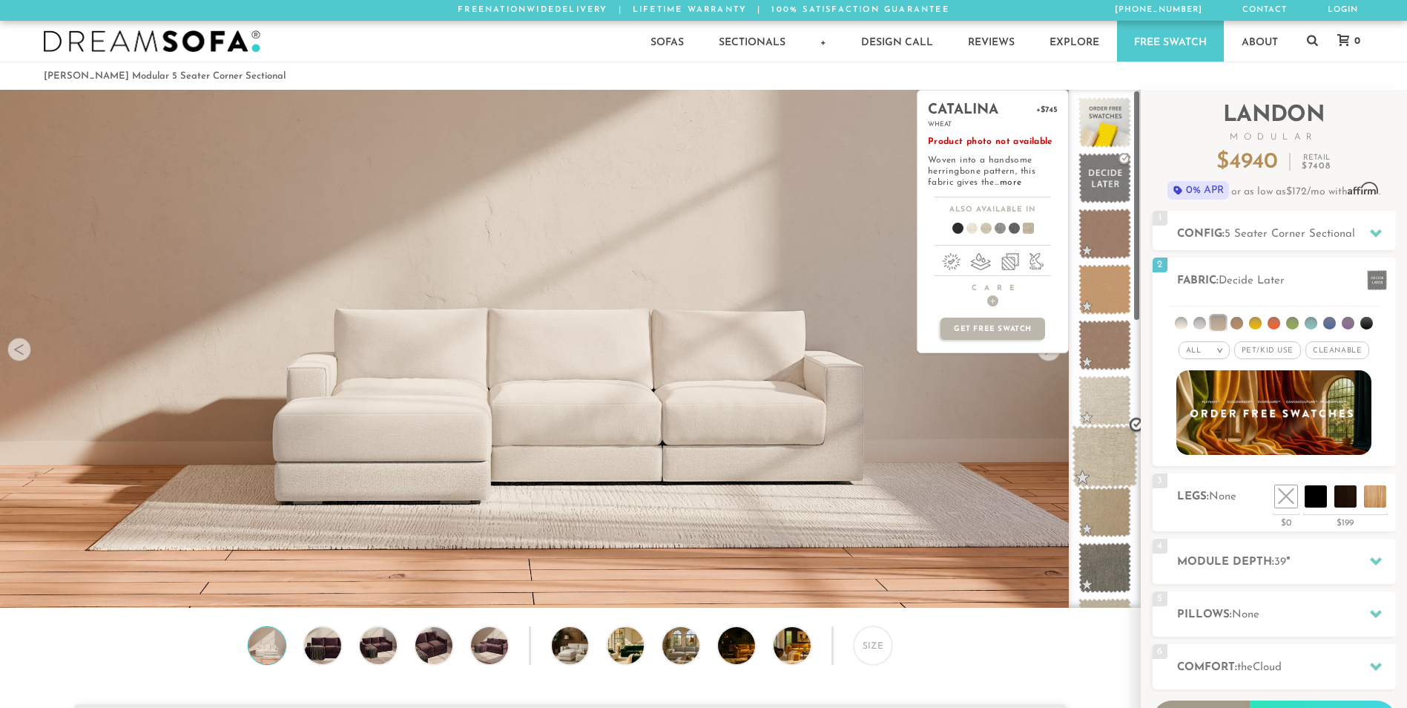
click at [1086, 430] on span at bounding box center [1105, 456] width 66 height 63
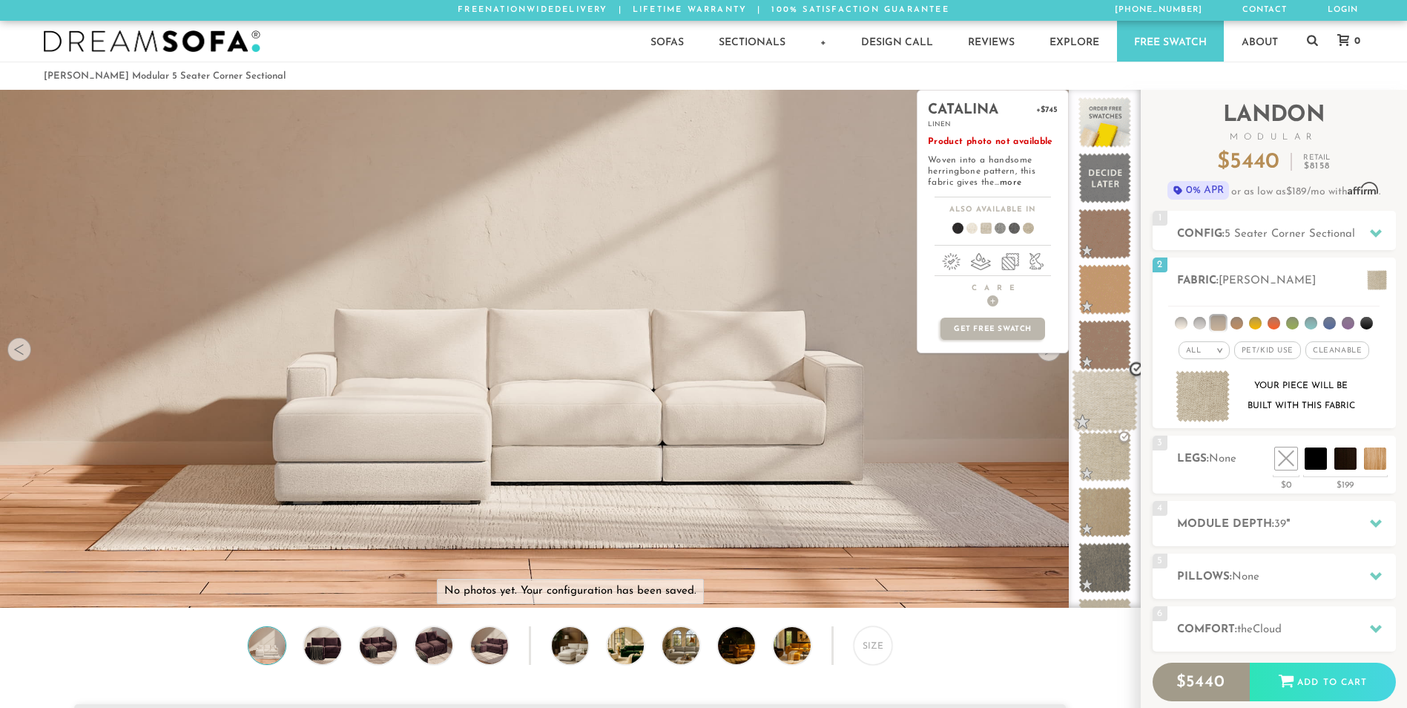
click at [1104, 397] on span at bounding box center [1105, 400] width 66 height 63
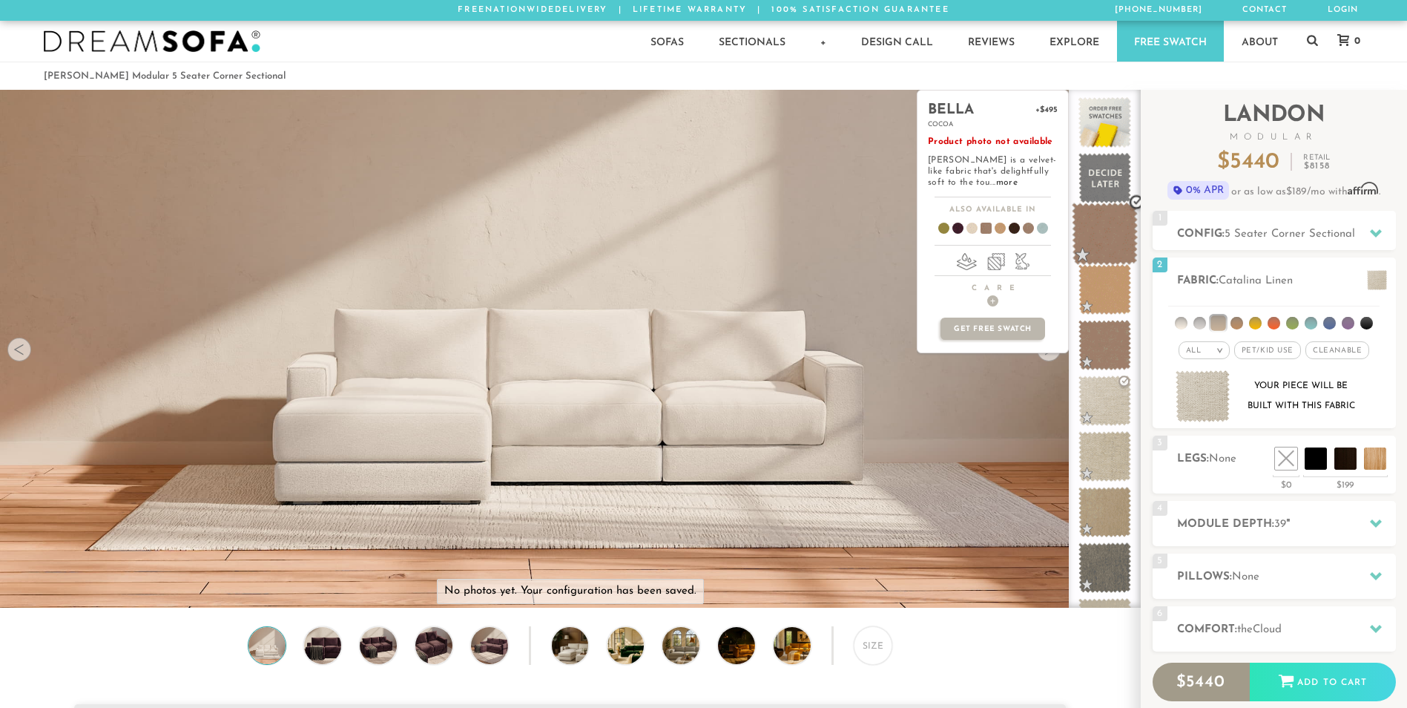
click at [1109, 237] on span at bounding box center [1105, 233] width 66 height 63
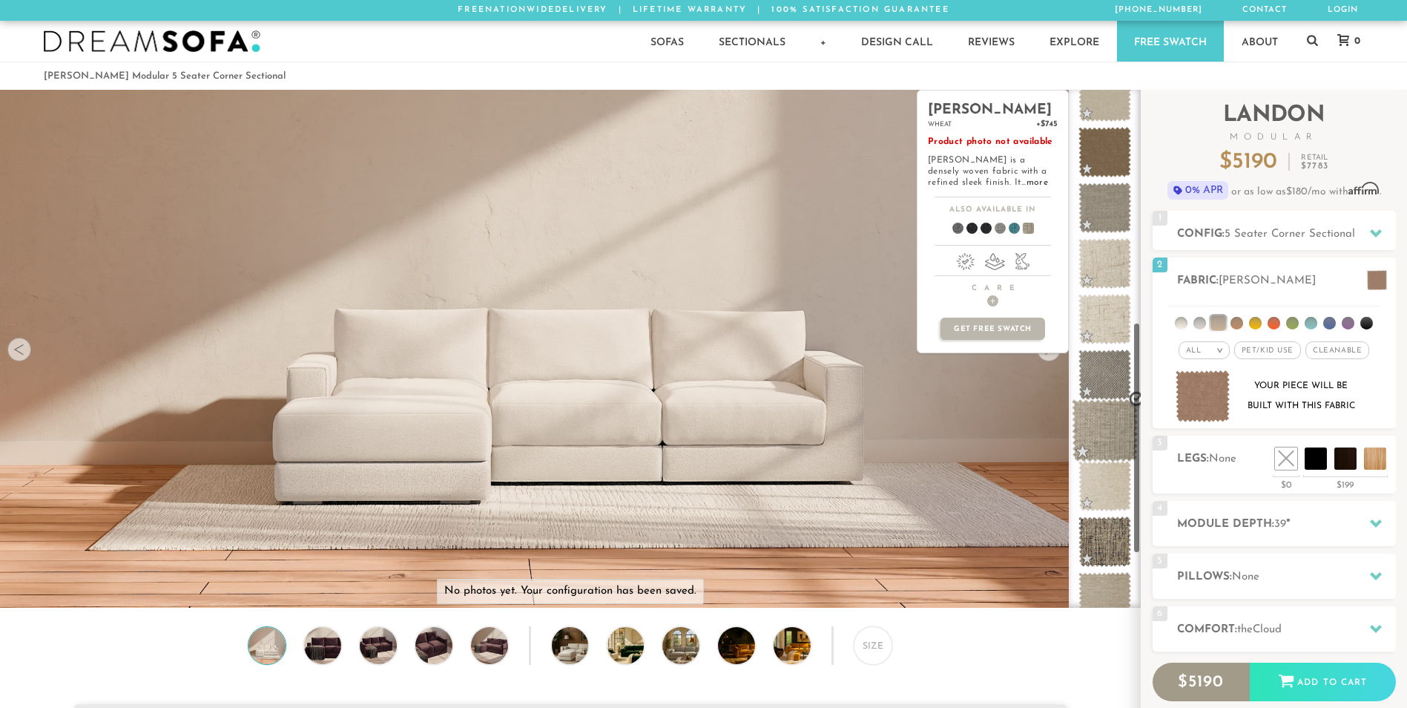
scroll to position [527, 0]
click at [1106, 429] on span at bounding box center [1105, 429] width 66 height 63
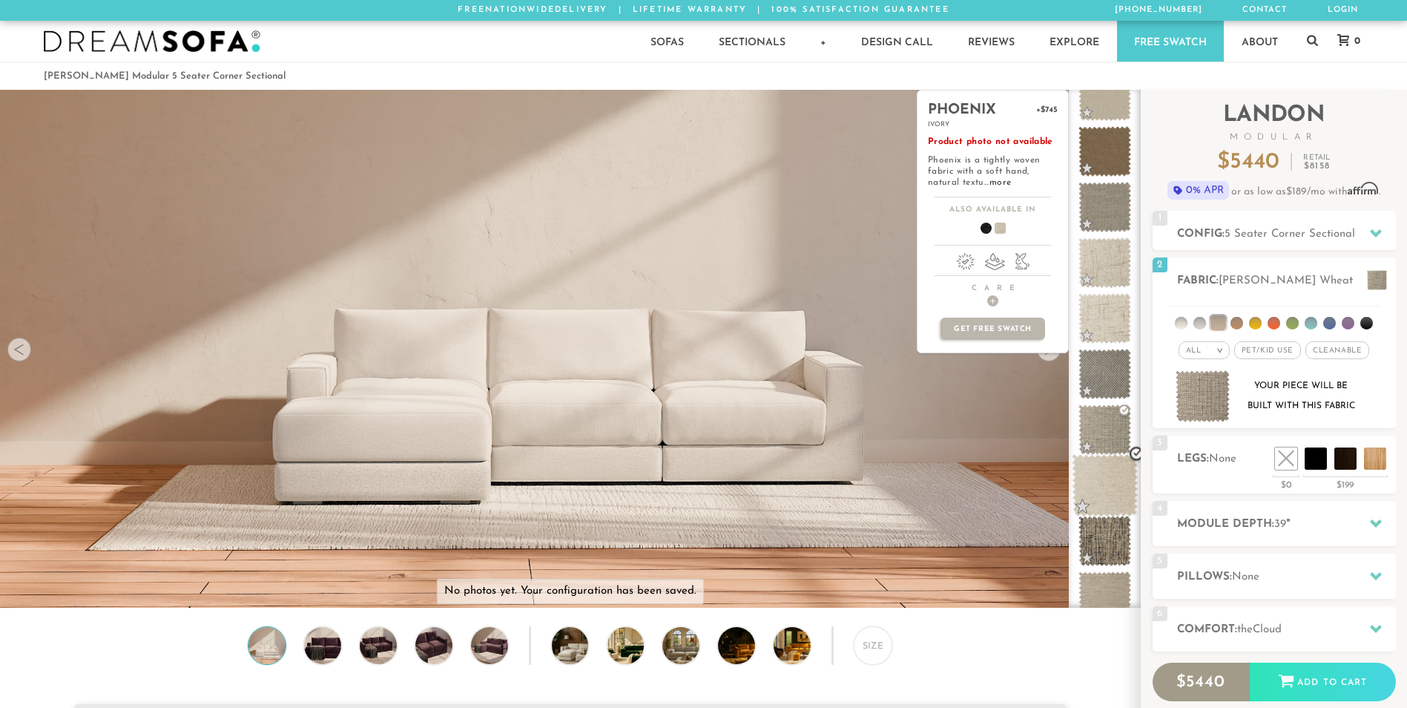
click at [1108, 495] on span at bounding box center [1105, 485] width 66 height 63
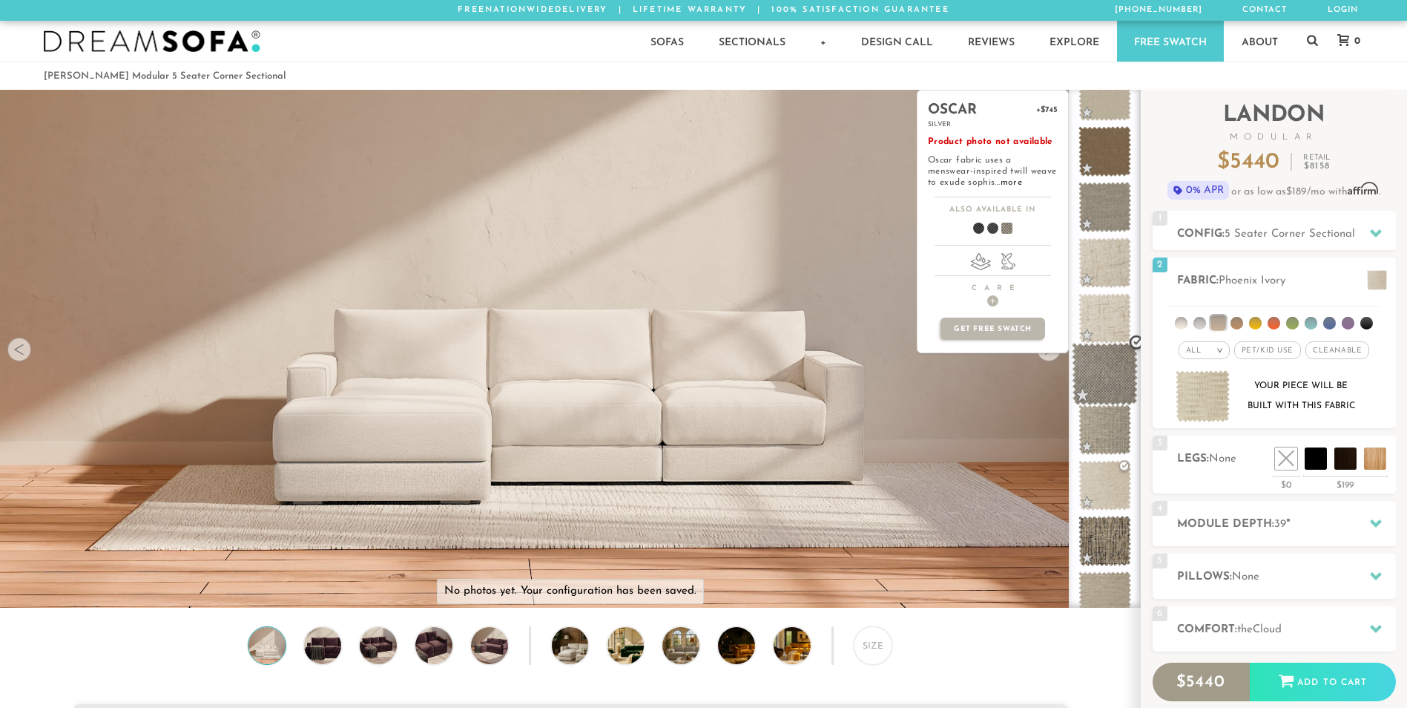
click at [1094, 362] on span at bounding box center [1105, 374] width 66 height 63
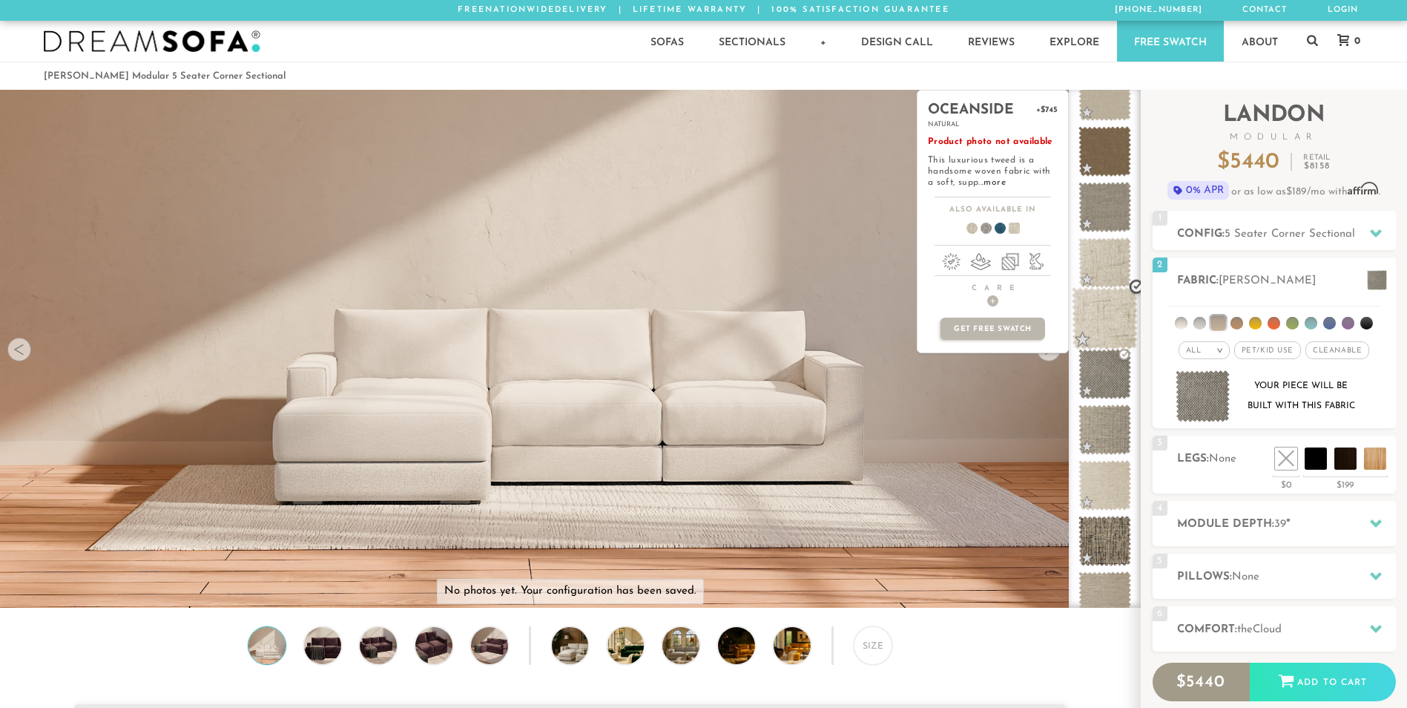
click at [1101, 332] on span at bounding box center [1105, 318] width 66 height 63
click at [1110, 252] on span at bounding box center [1105, 262] width 66 height 63
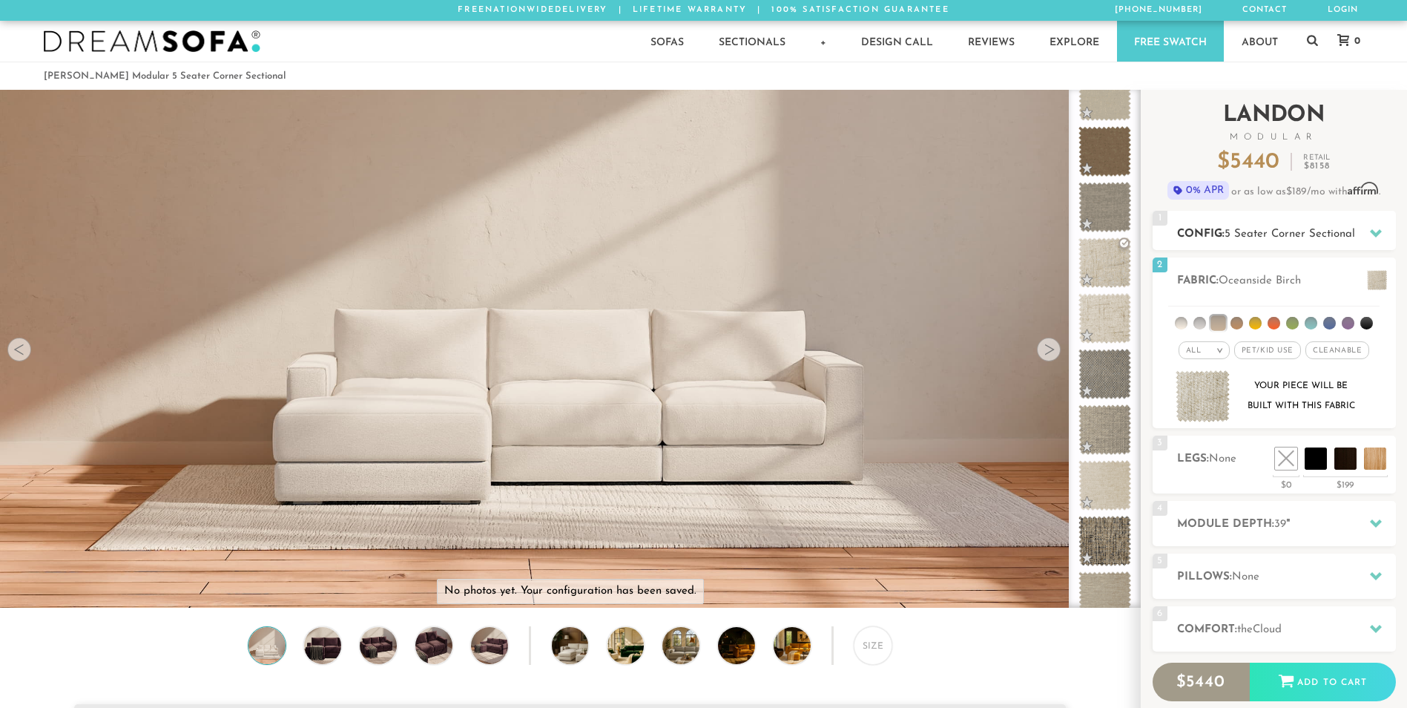
click at [1376, 235] on icon at bounding box center [1376, 233] width 12 height 8
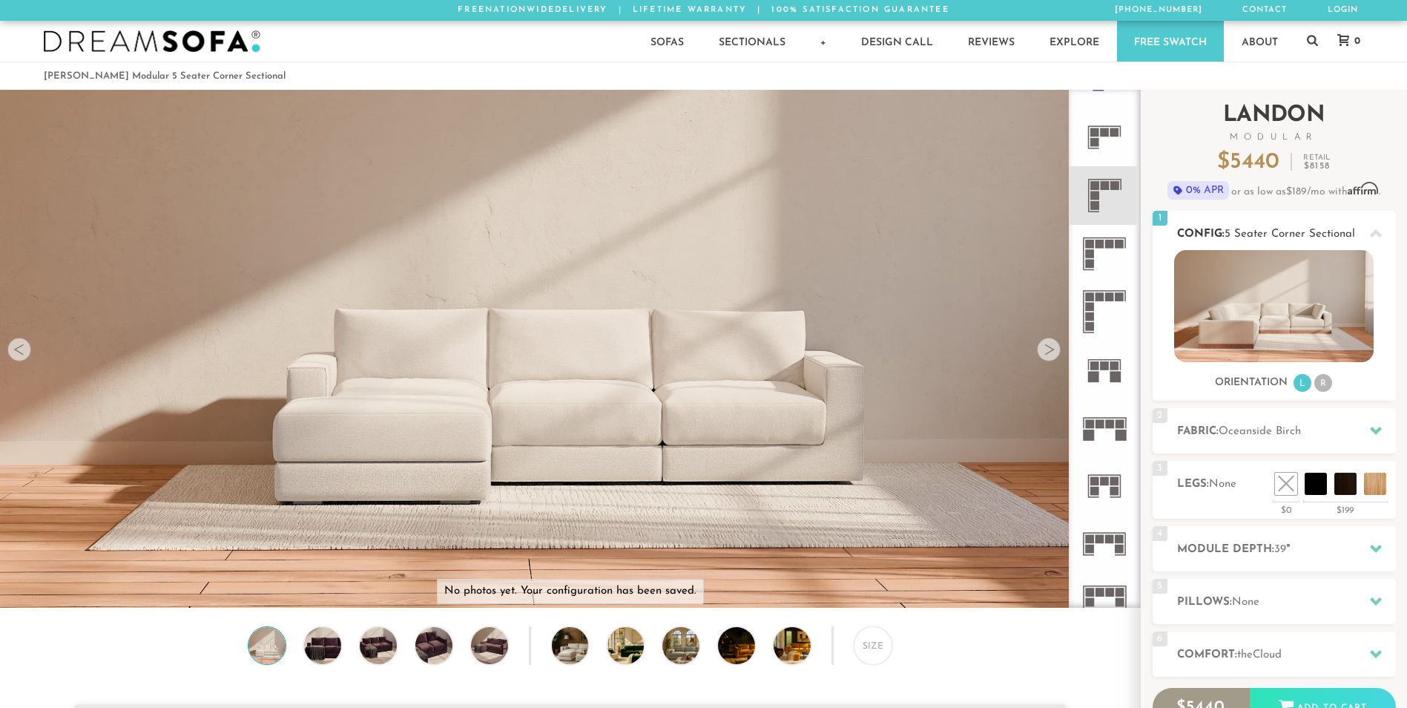
click at [1375, 235] on icon at bounding box center [1376, 234] width 12 height 12
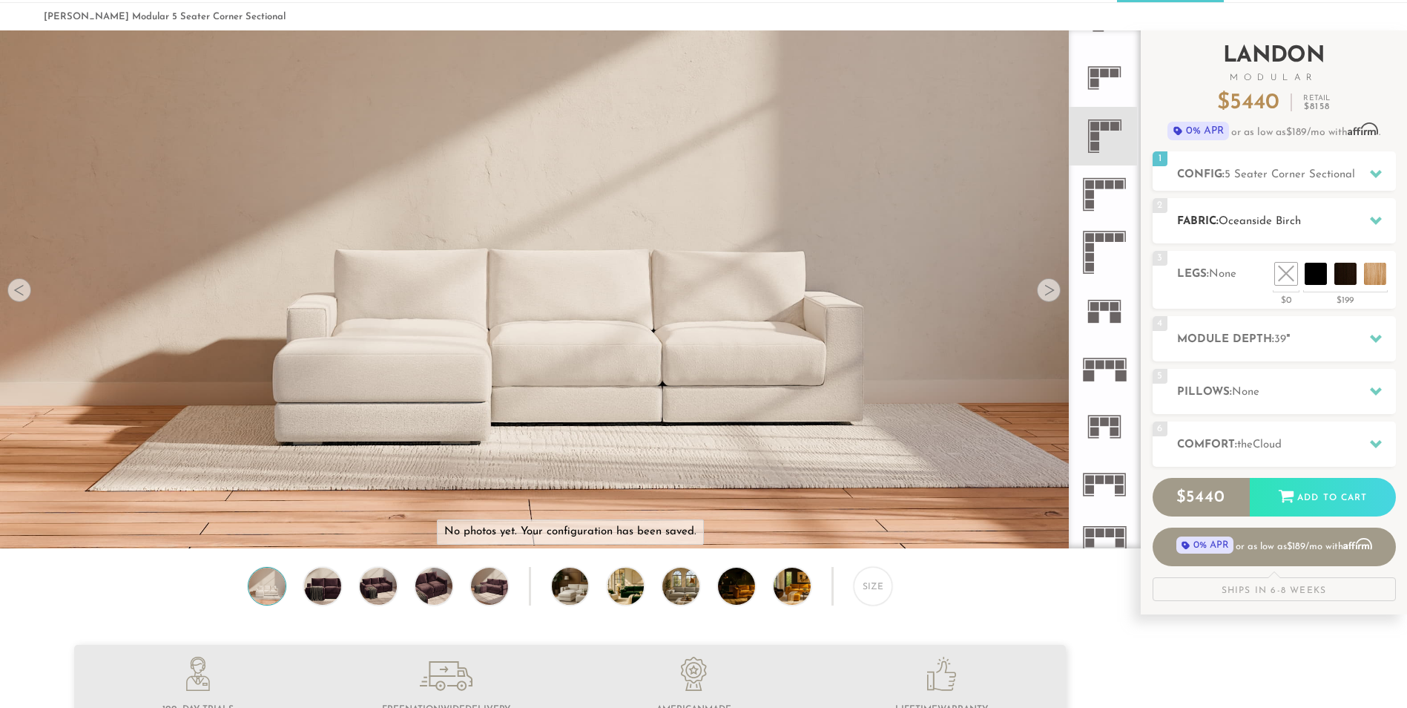
scroll to position [0, 0]
